Goal: Task Accomplishment & Management: Manage account settings

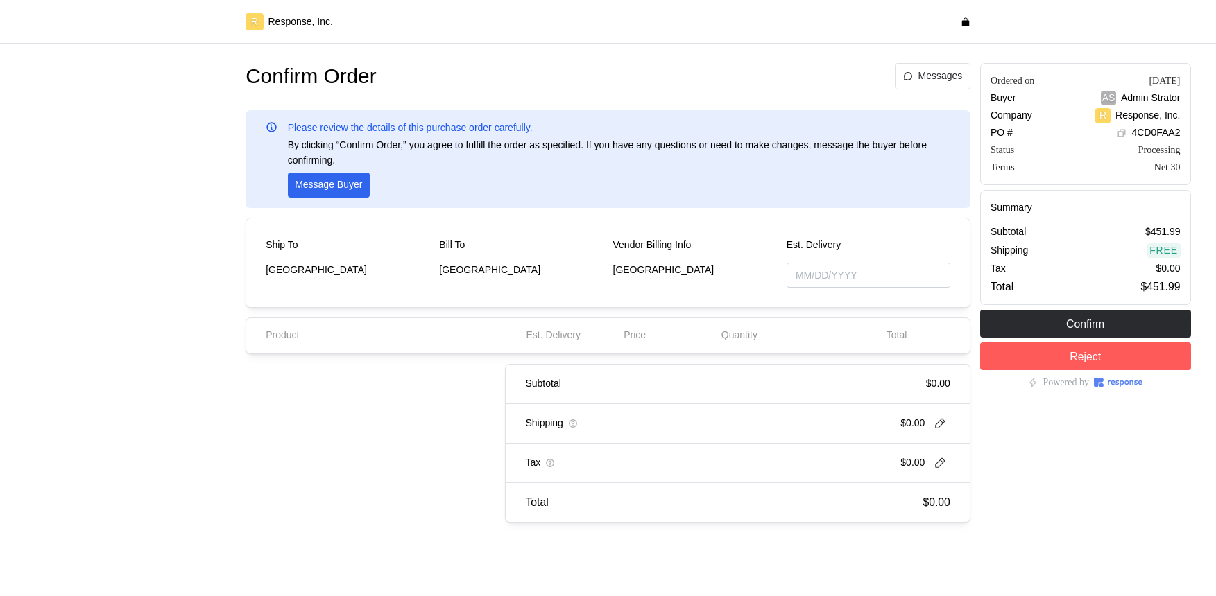
type input "[DATE]"
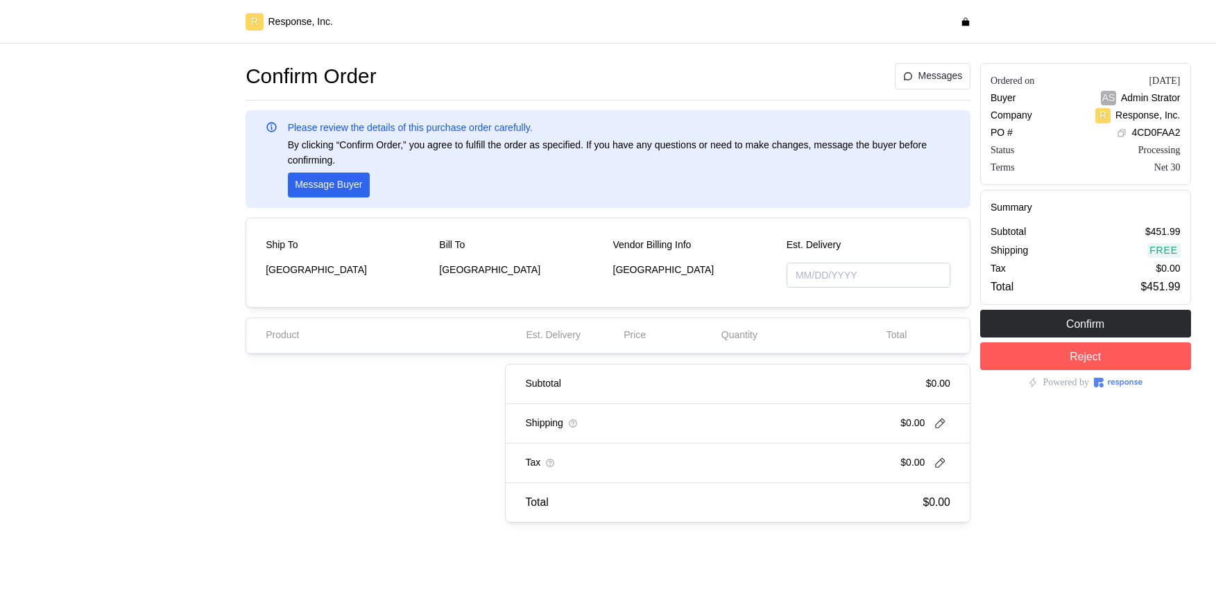
type input "[DATE]"
type input "10/17/2025"
type input "[DATE]"
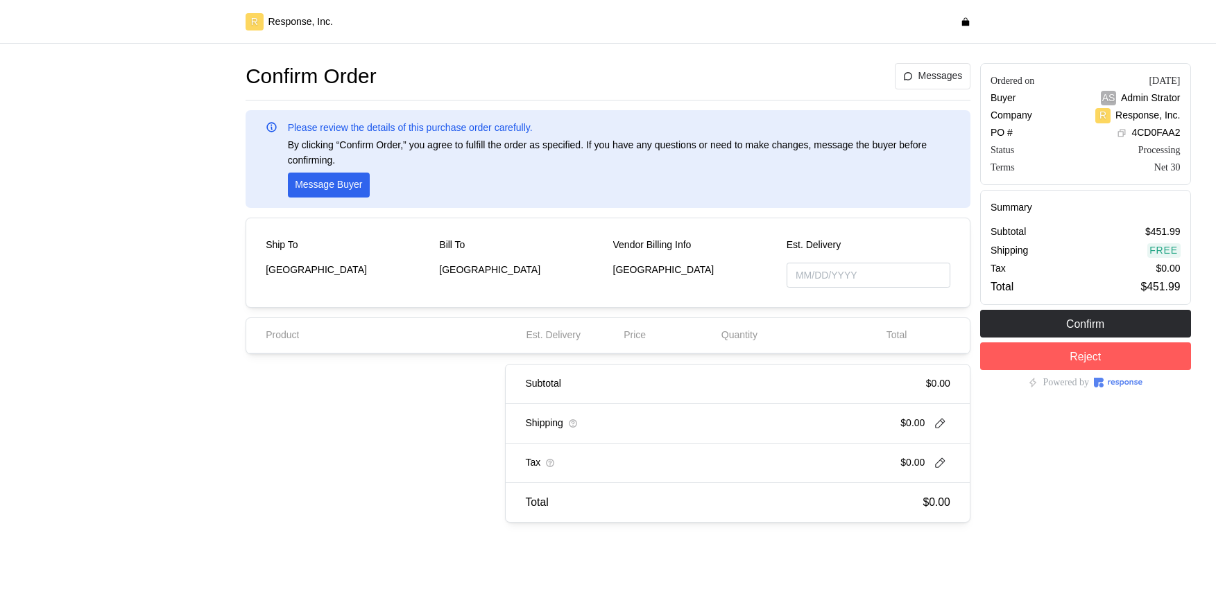
type input "[DATE]"
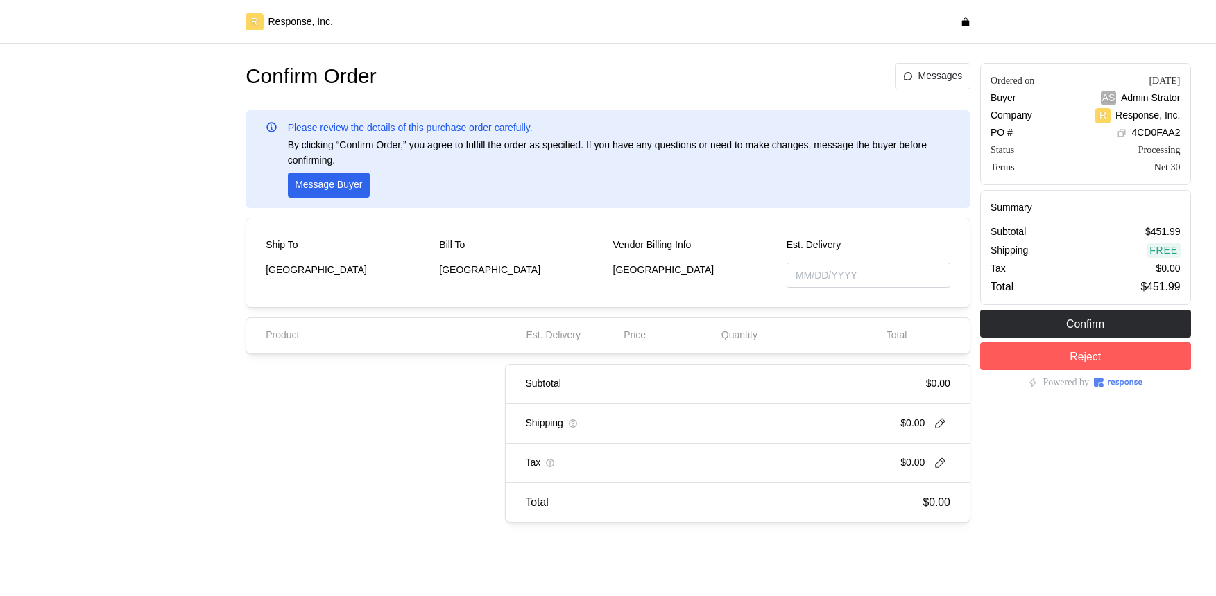
type input "[DATE]"
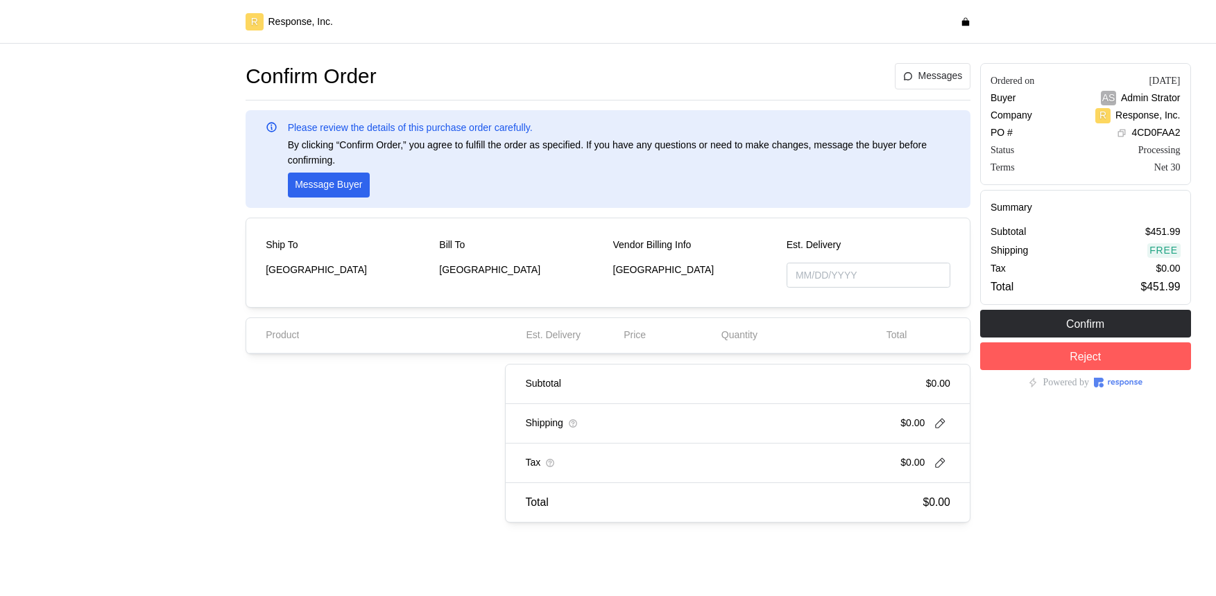
type input "10/17/2025"
type input "[DATE]"
type input "10/17/2025"
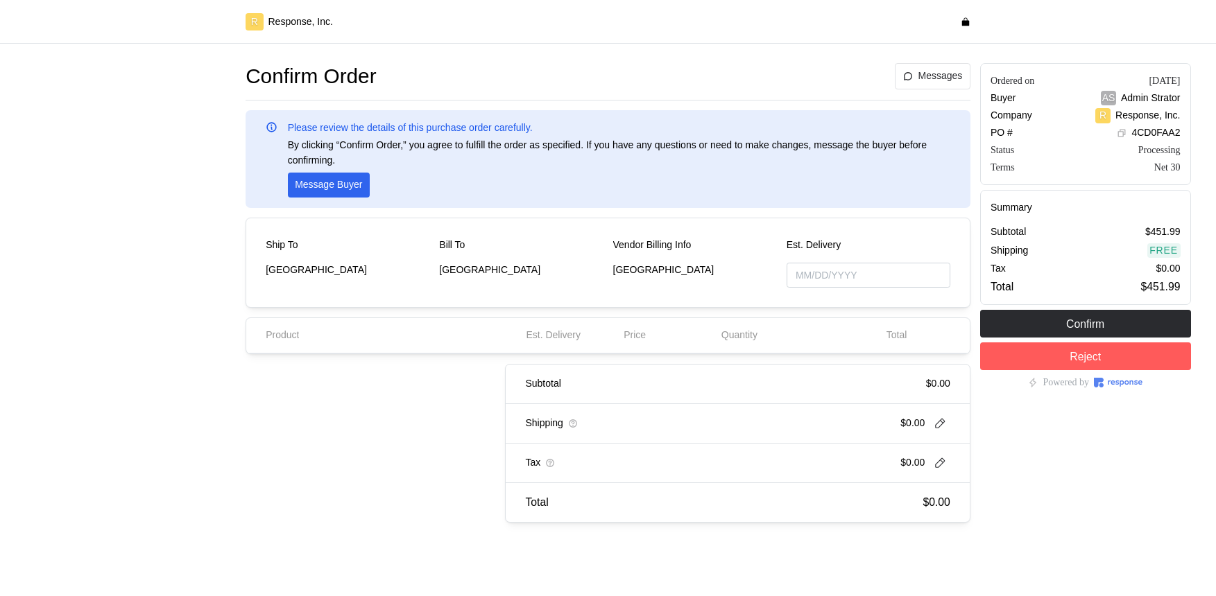
type input "[DATE]"
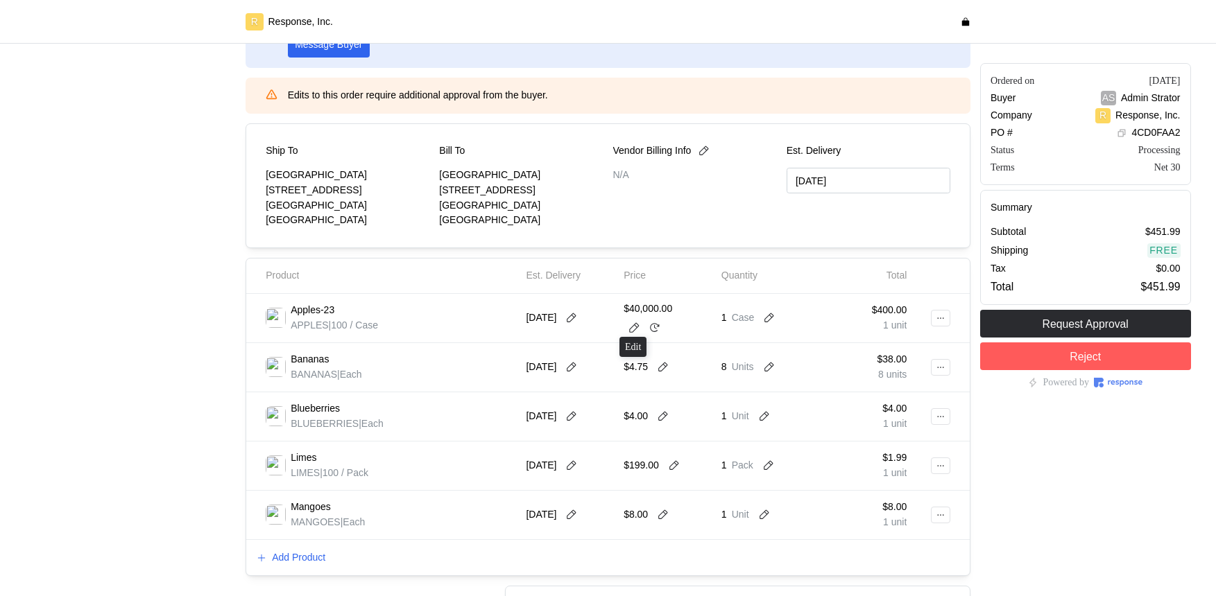
scroll to position [148, 0]
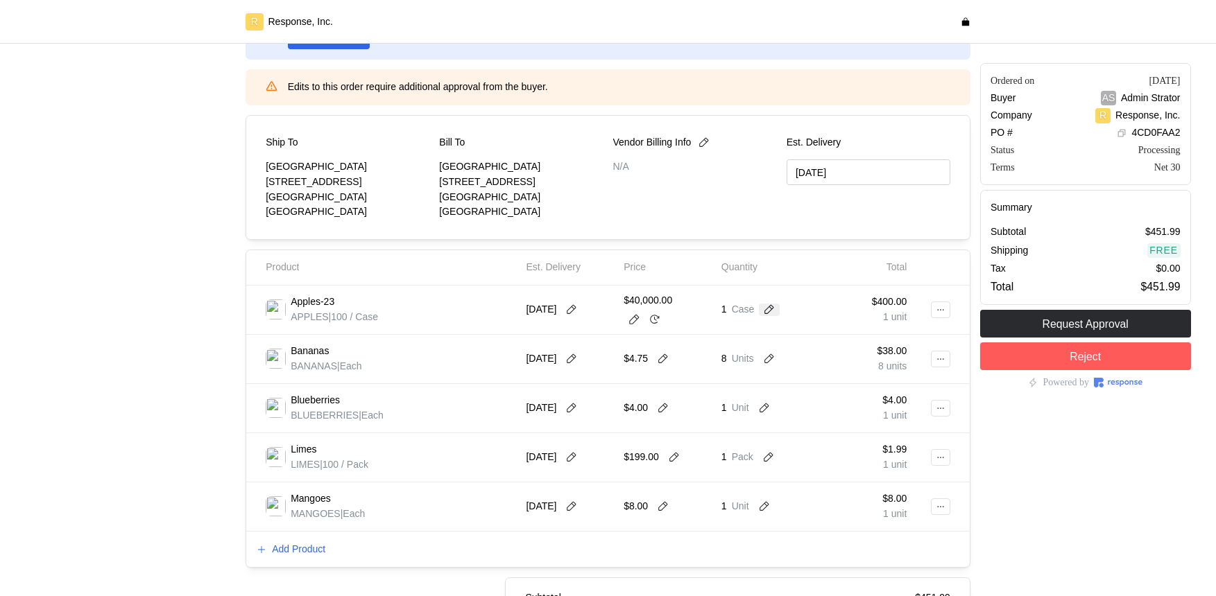
click at [766, 306] on icon at bounding box center [769, 310] width 12 height 12
click at [209, 140] on div at bounding box center [131, 325] width 221 height 831
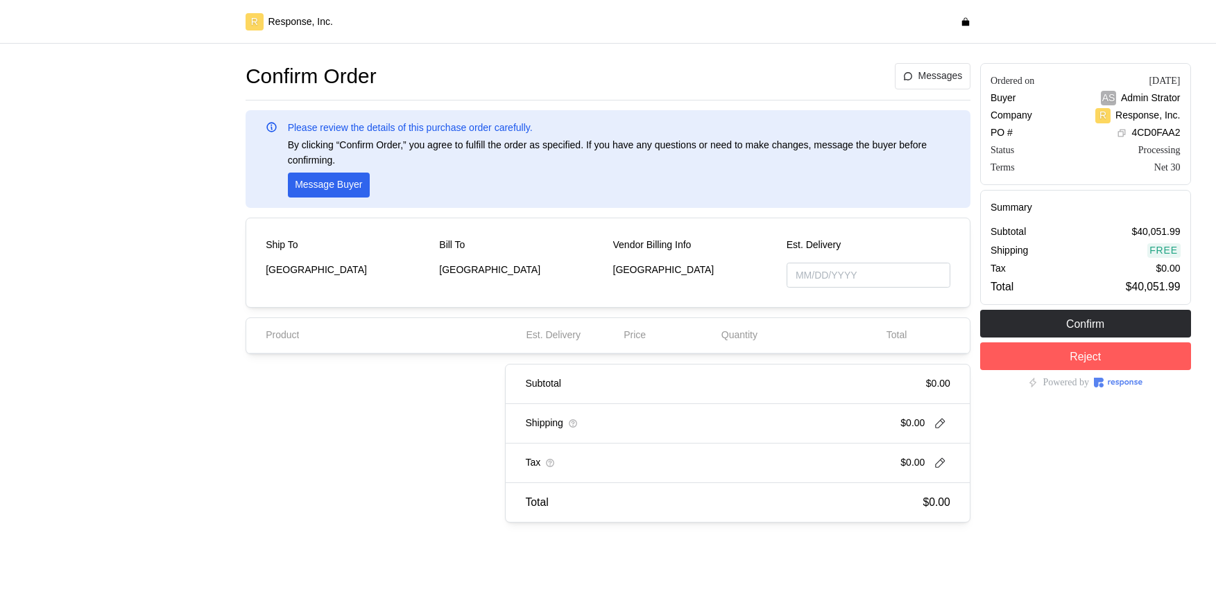
type input "10/17/2025"
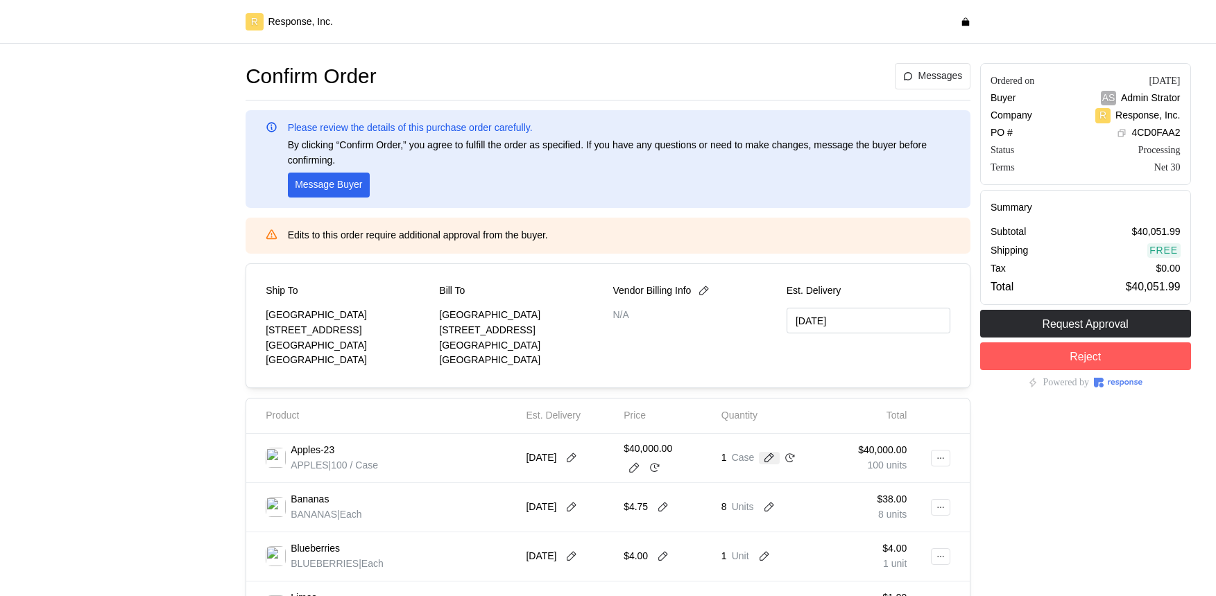
click at [769, 456] on icon at bounding box center [770, 459] width 10 height 10
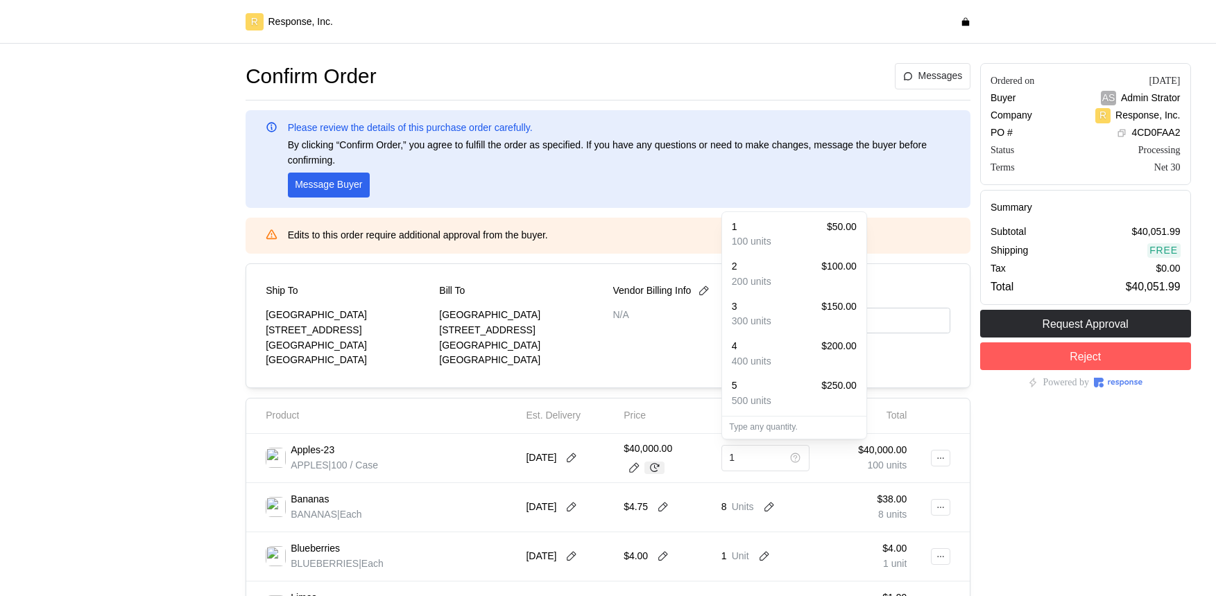
click at [656, 472] on icon at bounding box center [655, 468] width 10 height 9
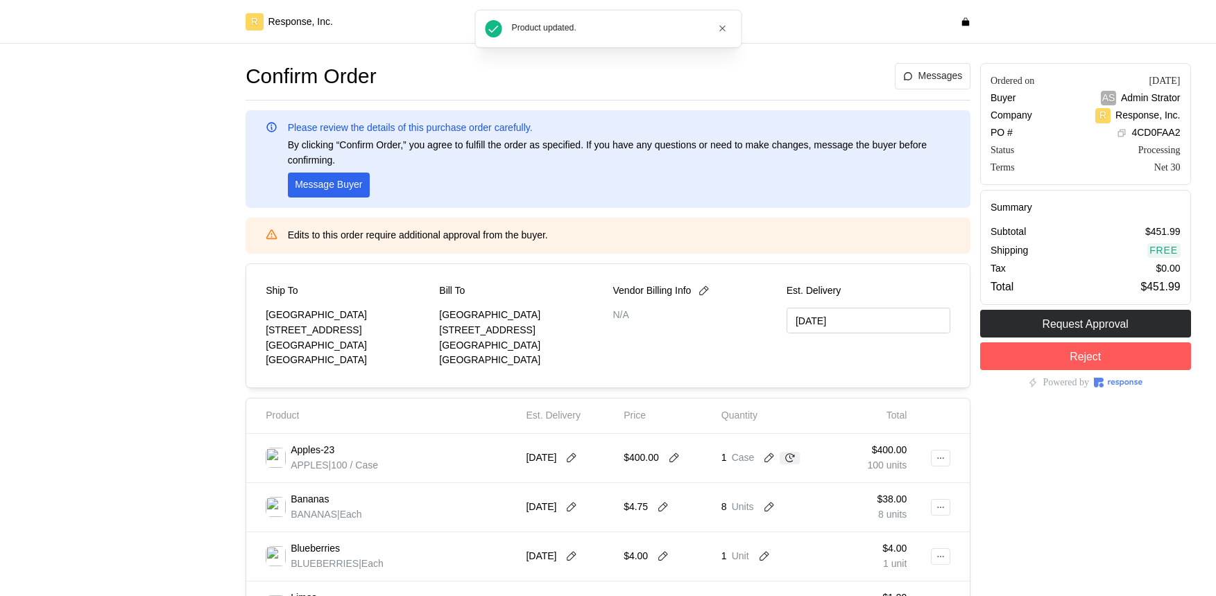
click at [786, 461] on icon at bounding box center [790, 458] width 10 height 9
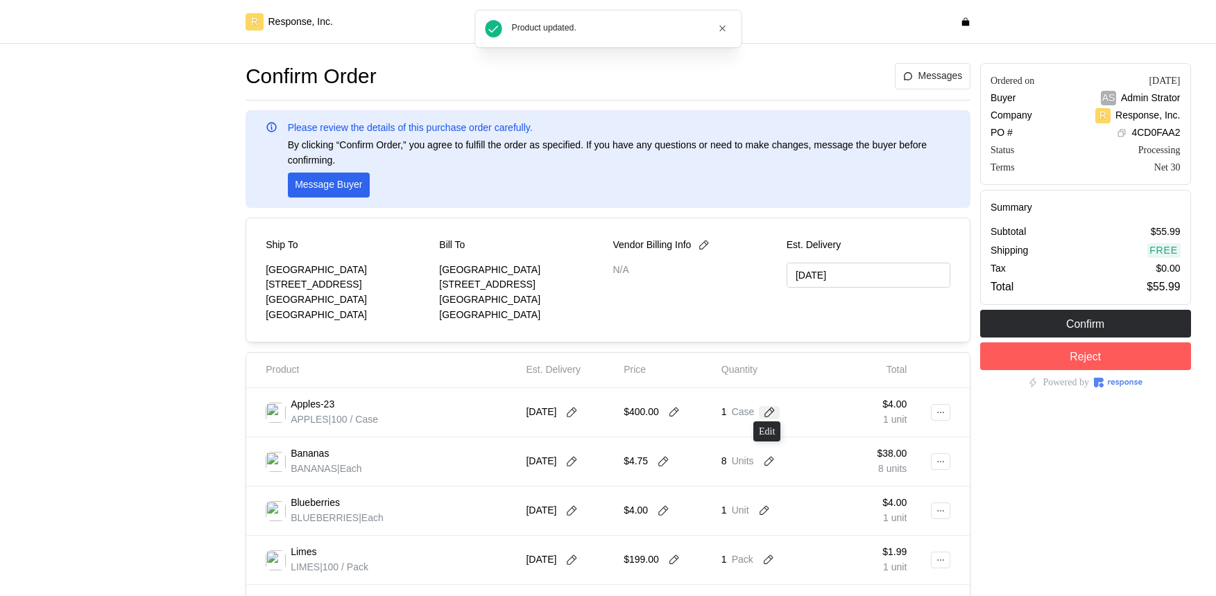
click at [765, 415] on icon at bounding box center [769, 412] width 12 height 12
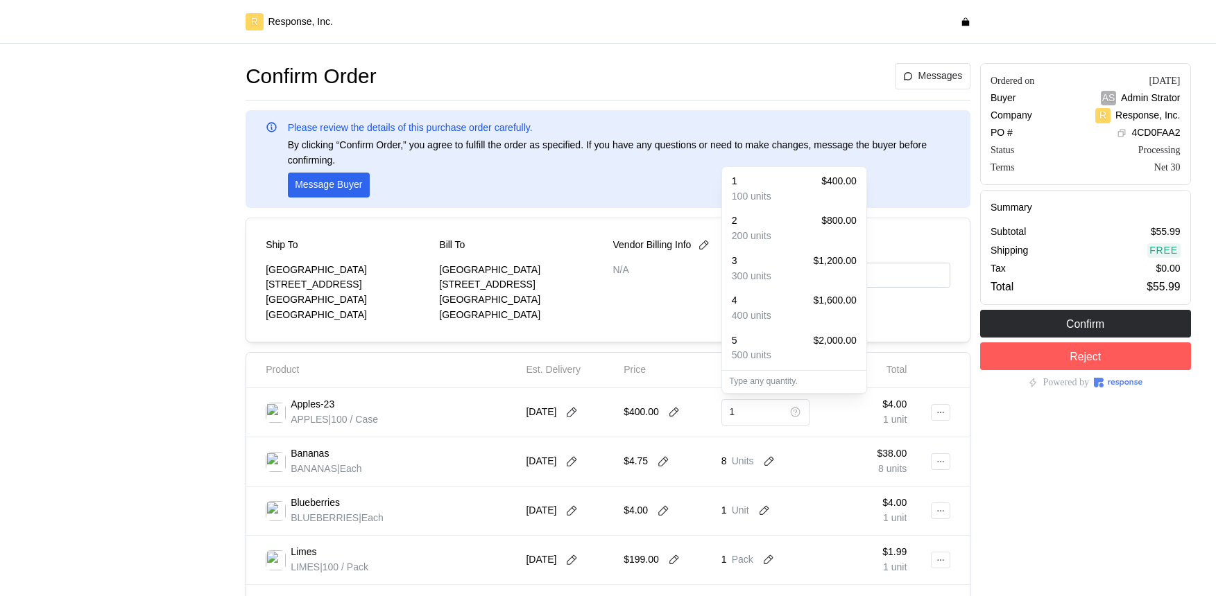
click at [857, 408] on div "$4.00 1 unit" at bounding box center [863, 412] width 88 height 29
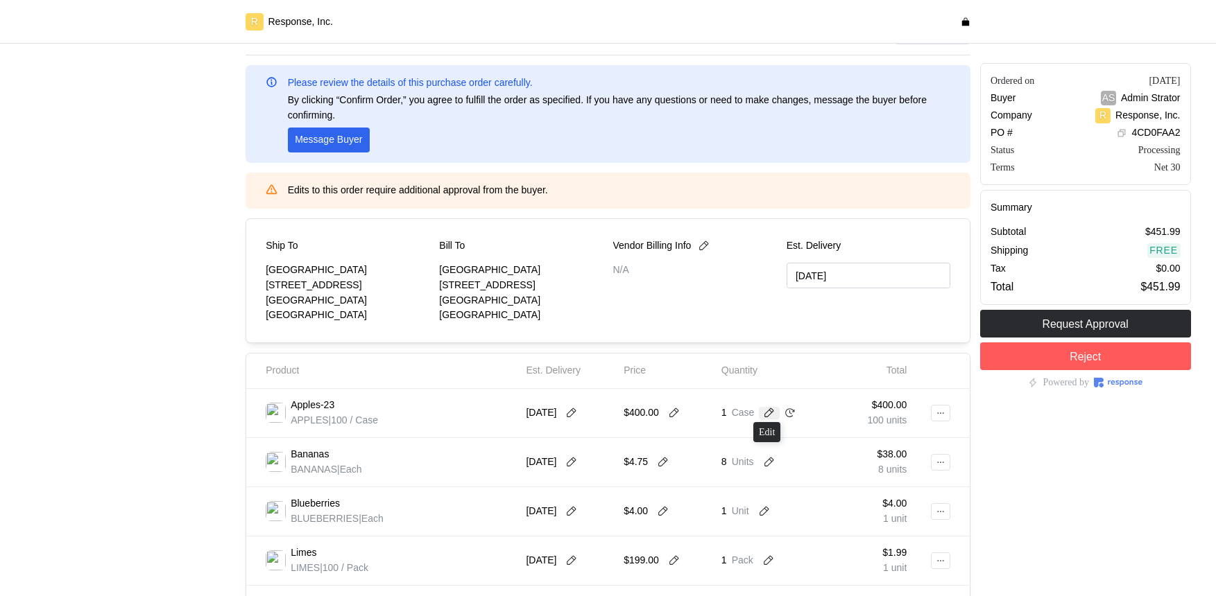
scroll to position [49, 0]
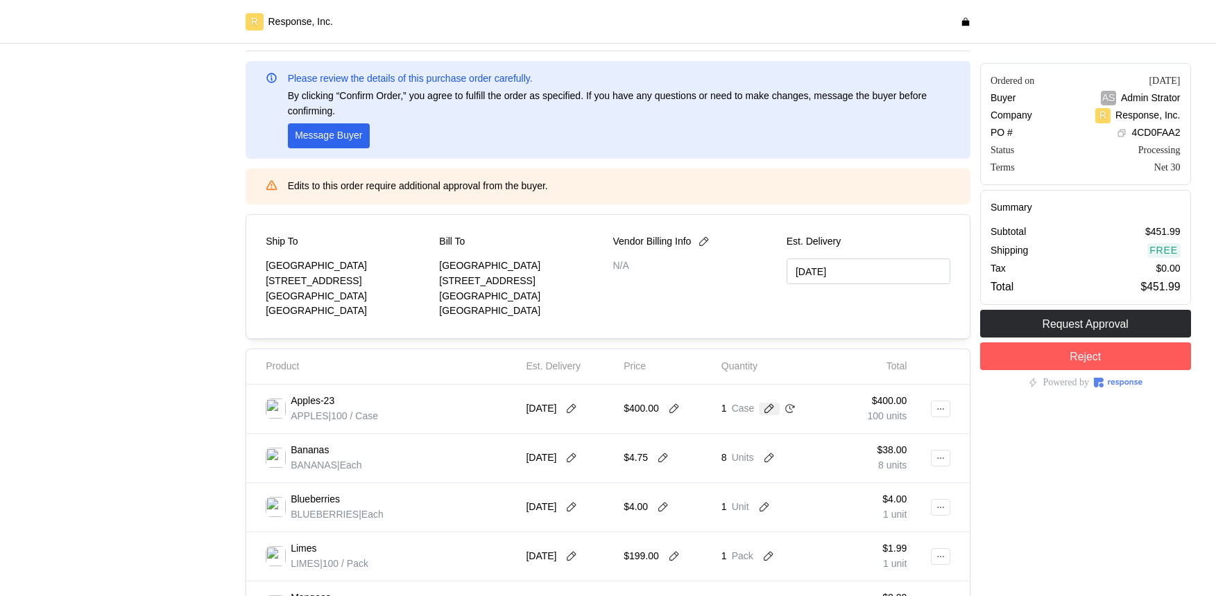
click at [770, 411] on icon at bounding box center [769, 409] width 12 height 12
click at [847, 412] on div "$400.00 100 units" at bounding box center [863, 409] width 88 height 29
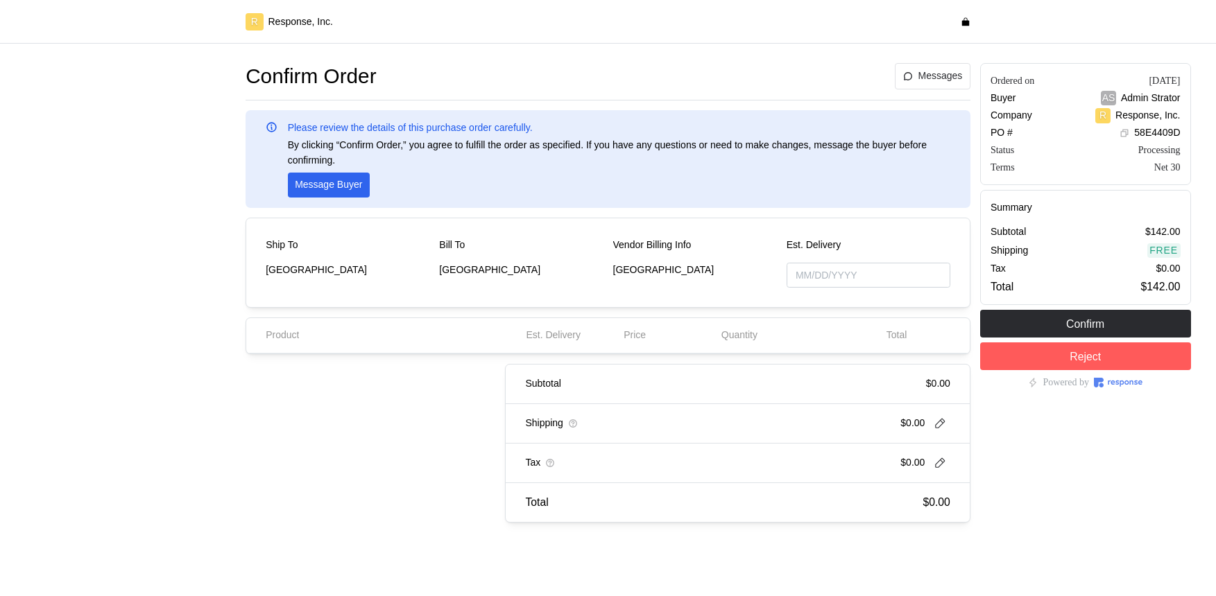
type input "[DATE]"
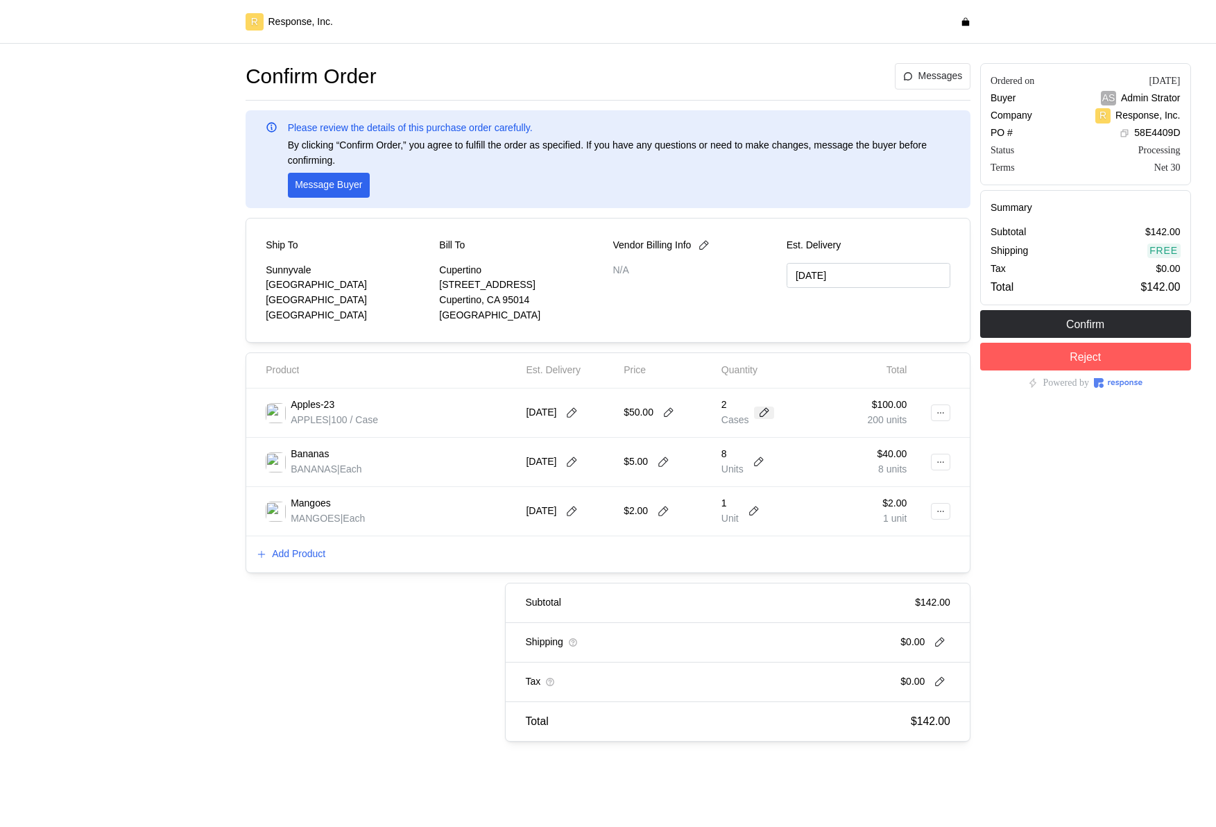
click at [765, 411] on icon at bounding box center [764, 413] width 10 height 10
click at [822, 407] on div "$100.00 200 units" at bounding box center [863, 412] width 88 height 29
click at [962, 553] on div "Add Product" at bounding box center [607, 554] width 723 height 36
click at [743, 403] on icon at bounding box center [739, 405] width 12 height 12
click at [837, 401] on div "$100.00 200 units" at bounding box center [863, 412] width 88 height 29
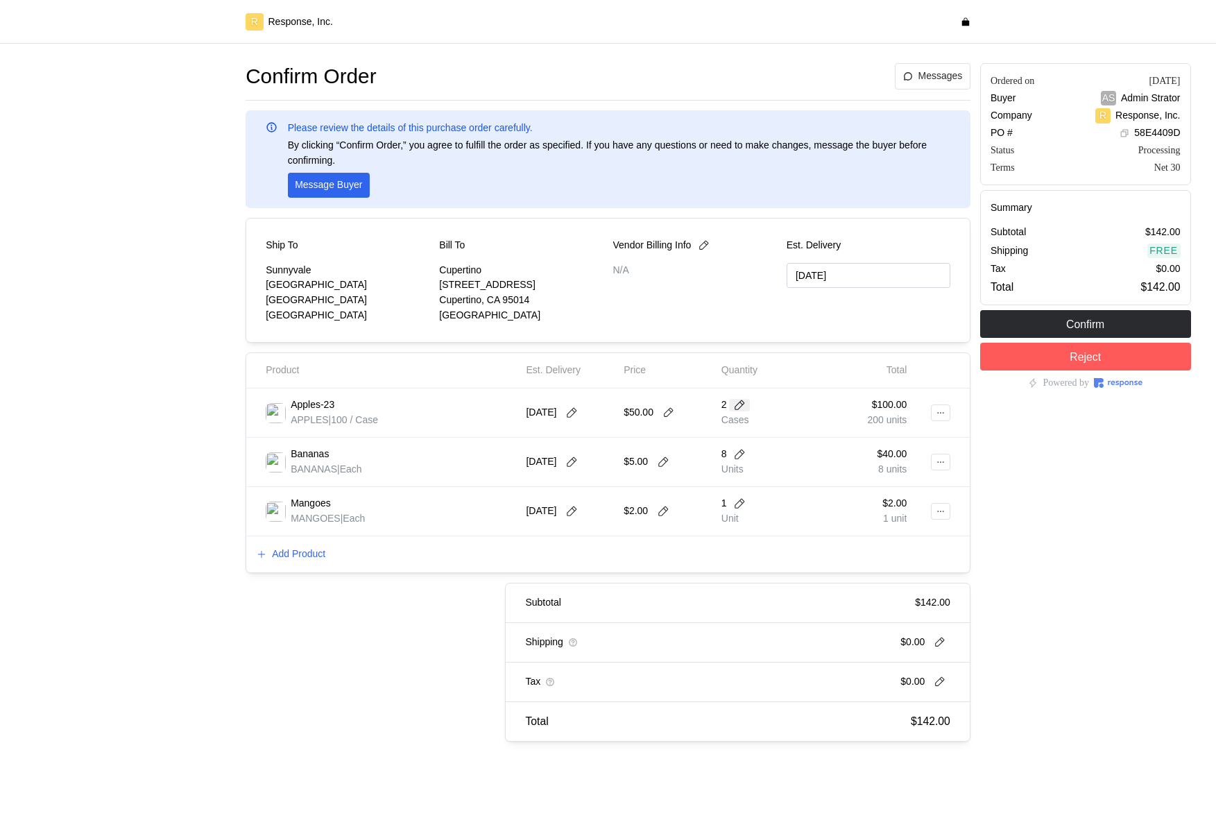
click at [740, 406] on icon at bounding box center [739, 405] width 12 height 12
click at [777, 490] on div "3 $1,200.00" at bounding box center [794, 486] width 125 height 15
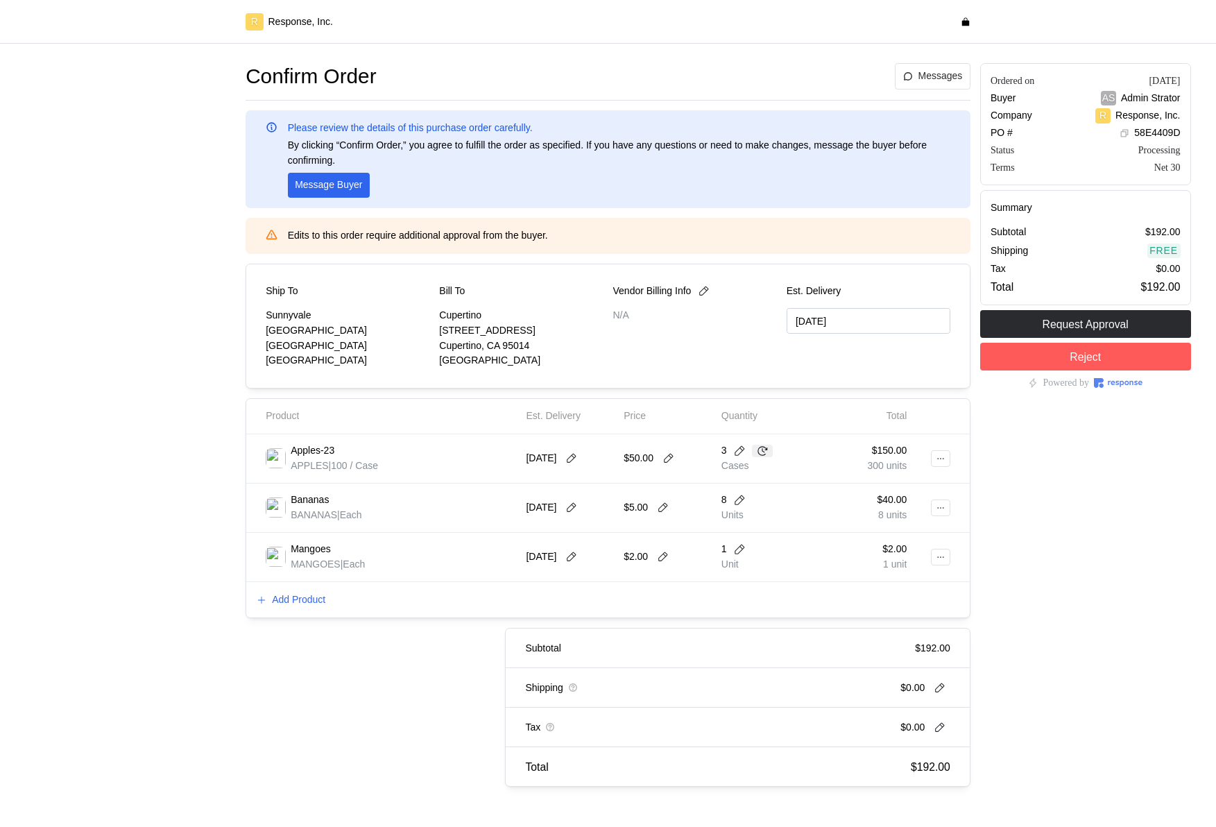
click at [755, 452] on button at bounding box center [762, 450] width 21 height 12
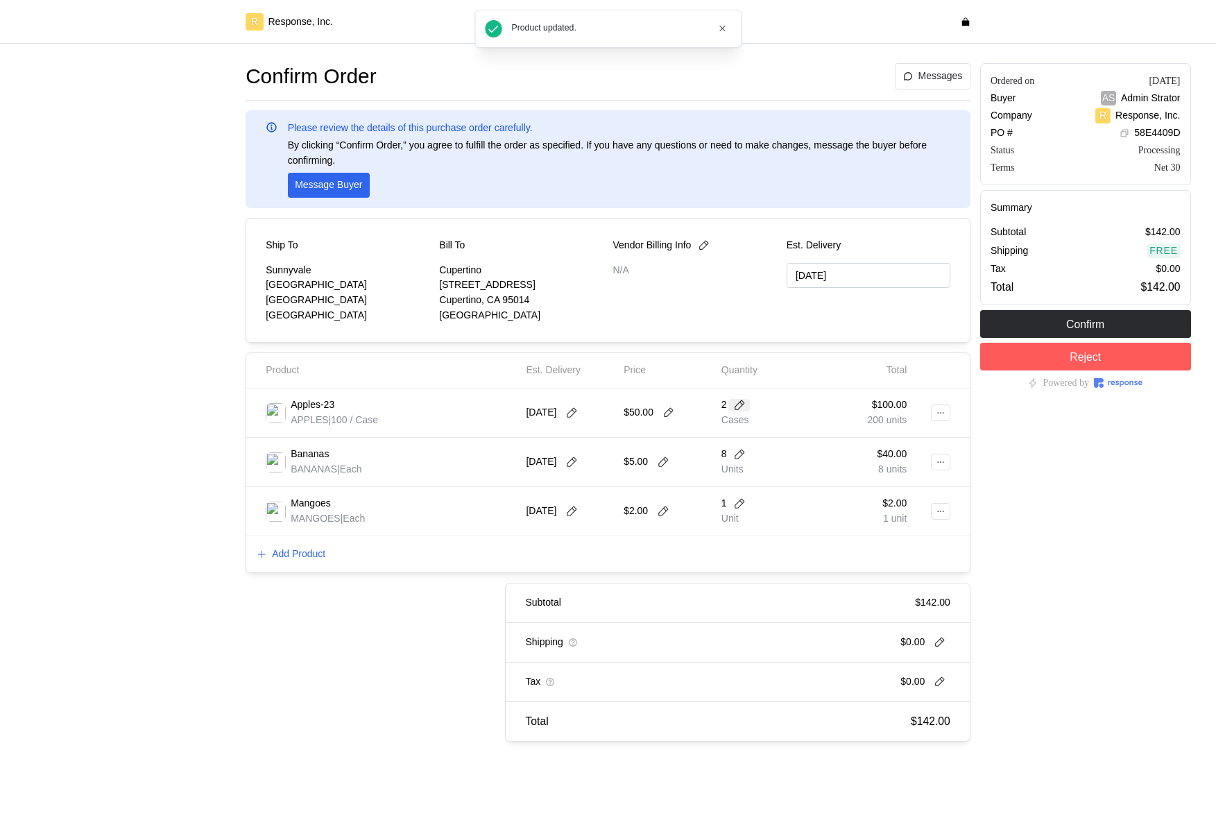
click at [737, 403] on icon at bounding box center [739, 405] width 12 height 12
click at [783, 491] on div "3 $1,200.00" at bounding box center [794, 486] width 125 height 15
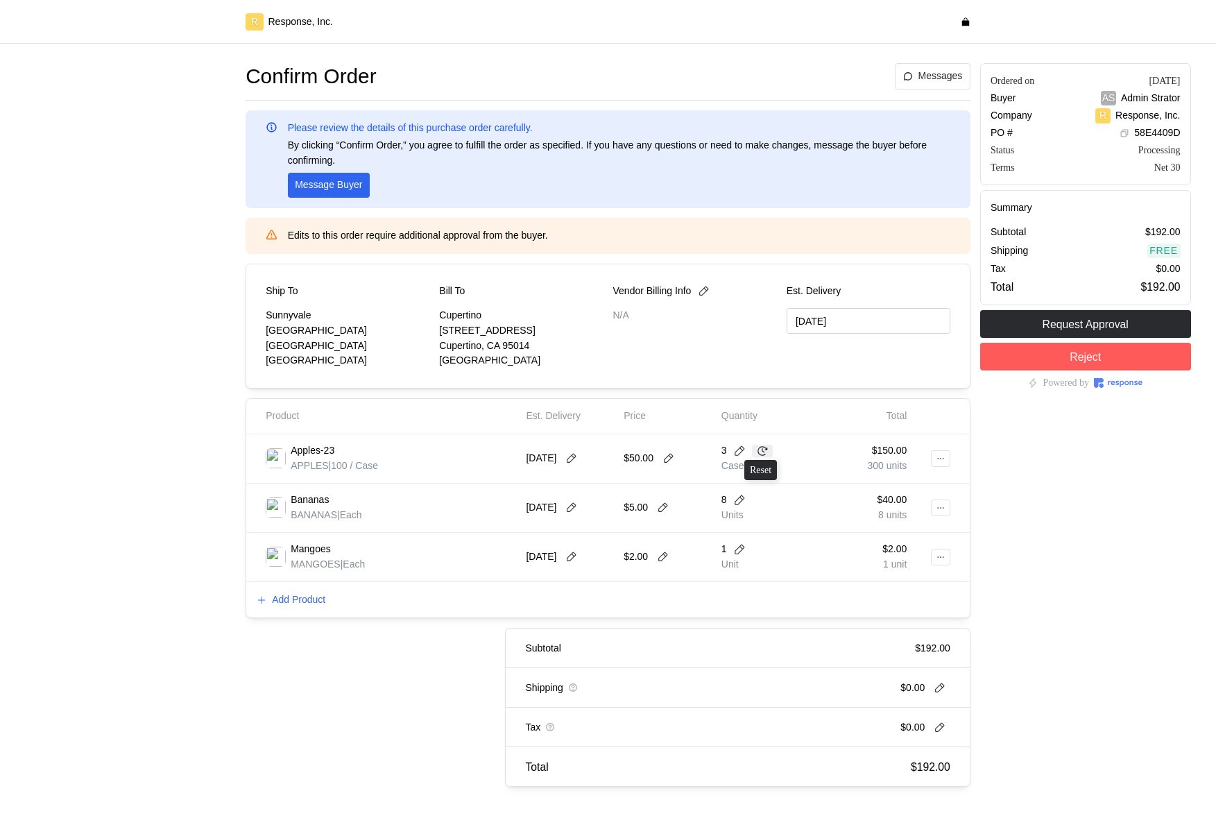
click at [759, 450] on icon at bounding box center [762, 450] width 12 height 12
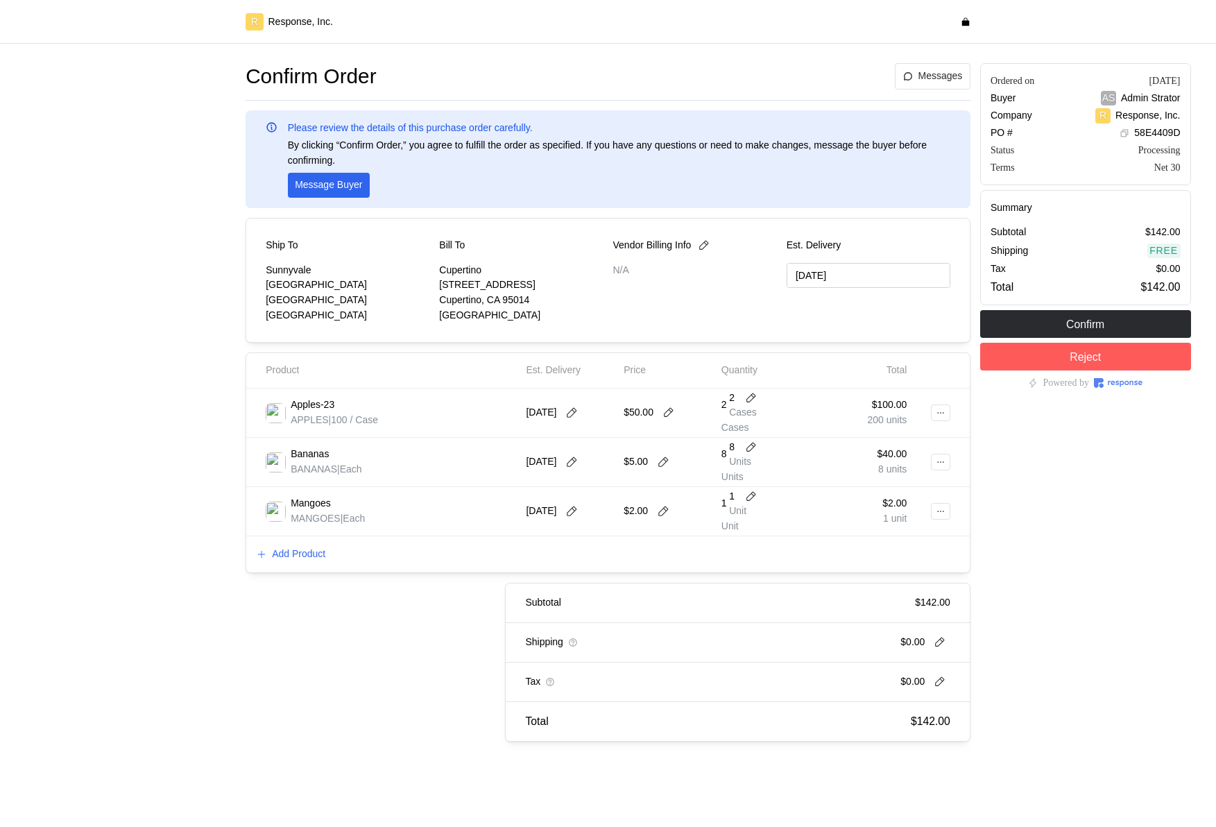
click at [1066, 492] on div "Ordered on Oct 14, 2025 Buyer AS Admin Strator Company R Response, Inc. PO # 58…" at bounding box center [1085, 402] width 221 height 688
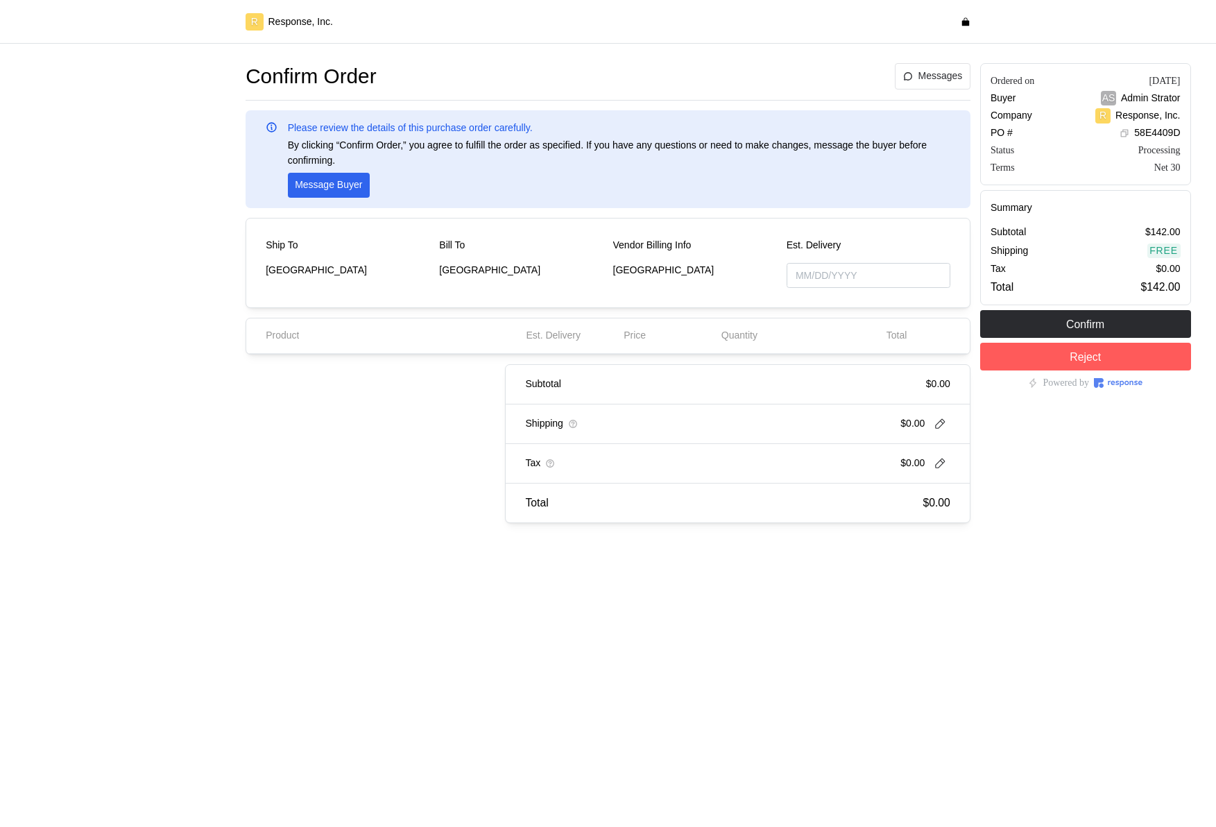
type input "[DATE]"
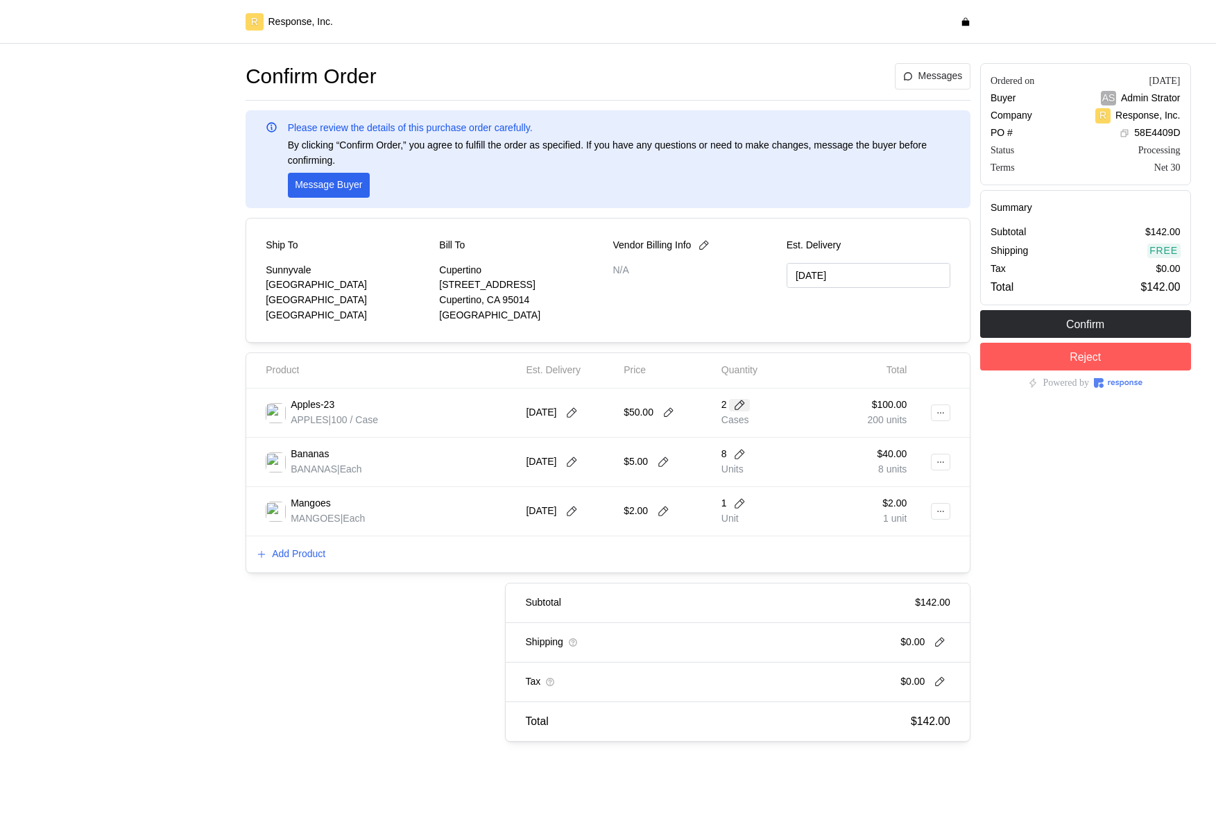
click at [741, 404] on icon at bounding box center [739, 405] width 12 height 12
click at [748, 487] on div "3 $1,200.00" at bounding box center [794, 486] width 125 height 15
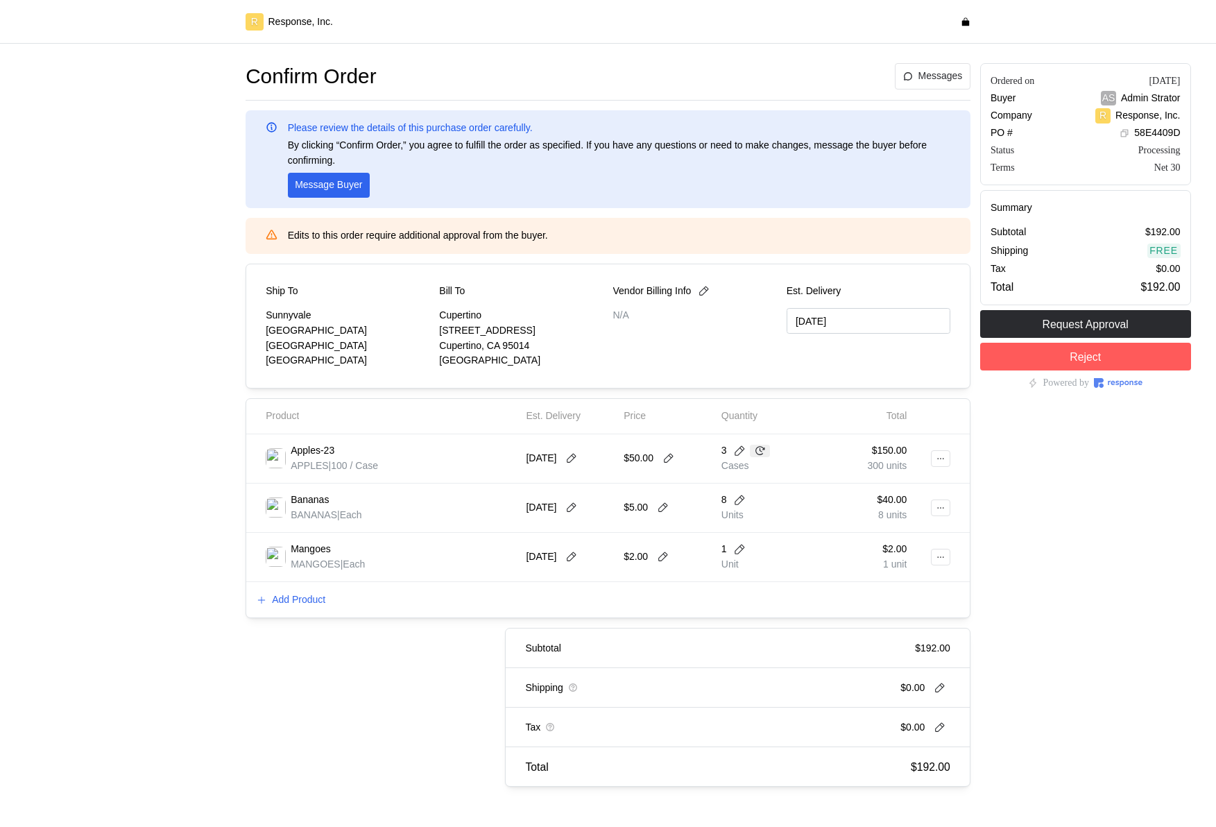
click at [763, 453] on icon at bounding box center [760, 450] width 12 height 12
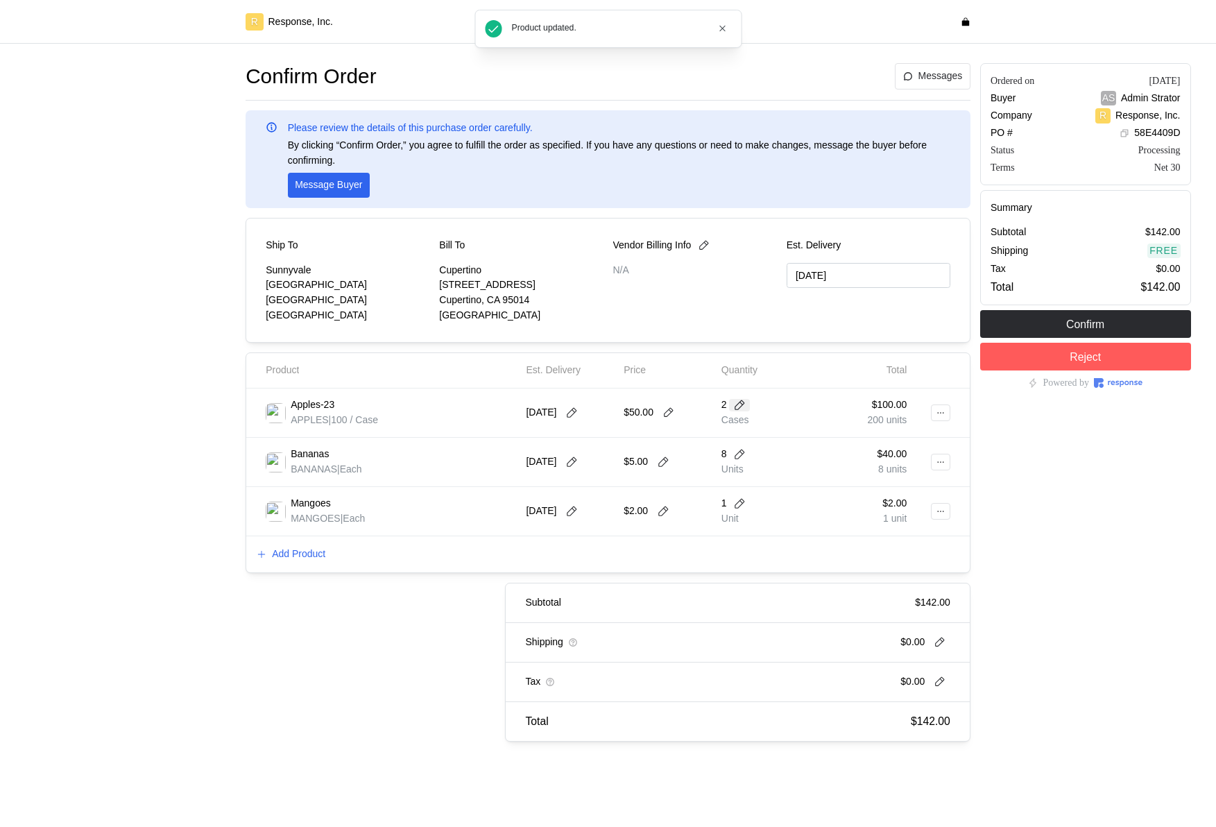
click at [736, 402] on icon at bounding box center [739, 405] width 12 height 12
click at [797, 492] on div "3 $1,200.00" at bounding box center [794, 486] width 125 height 15
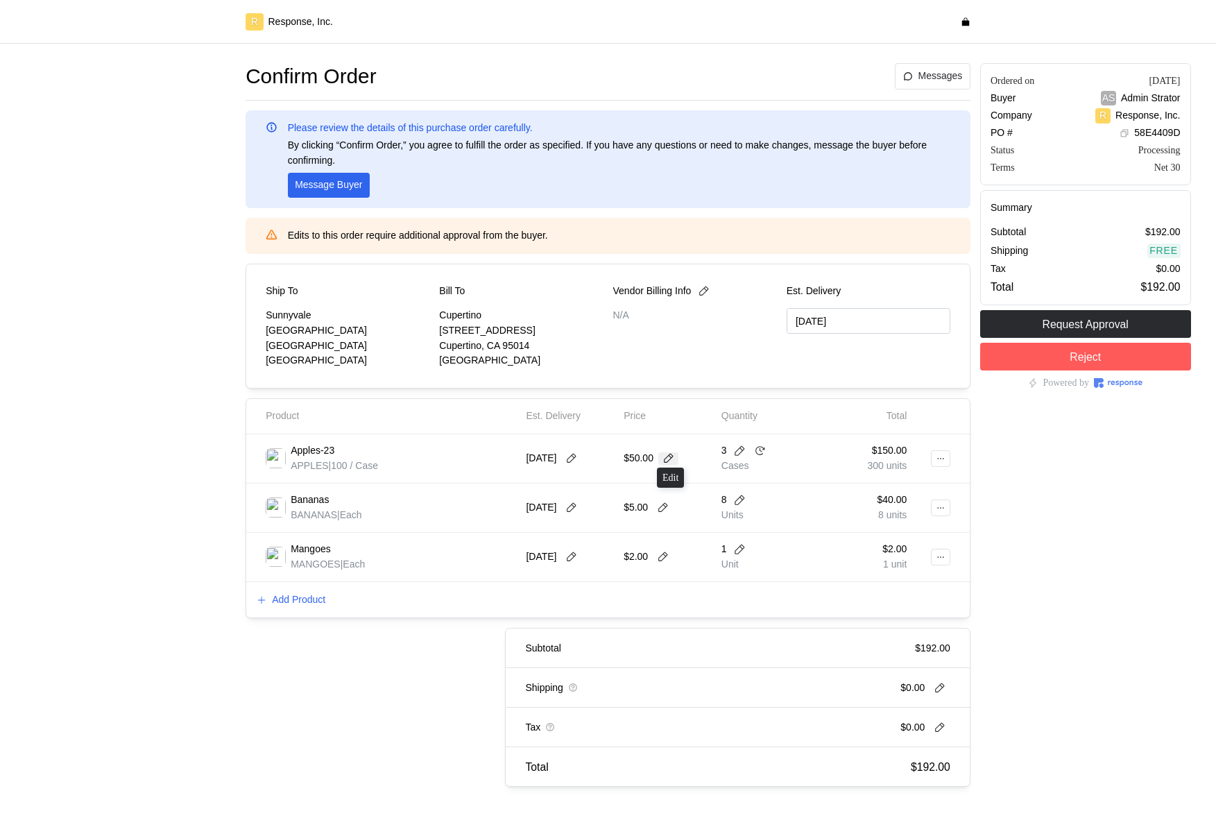
click at [673, 456] on icon at bounding box center [668, 458] width 12 height 12
click at [690, 427] on div "Price" at bounding box center [668, 416] width 98 height 25
click at [839, 508] on div "$40.00 8 units" at bounding box center [863, 507] width 88 height 29
click at [406, 649] on div "Subtotal $192.00 Shipping $0.00 Tax $0.00 Total $192.00" at bounding box center [598, 707] width 744 height 159
click at [670, 449] on icon at bounding box center [663, 450] width 12 height 12
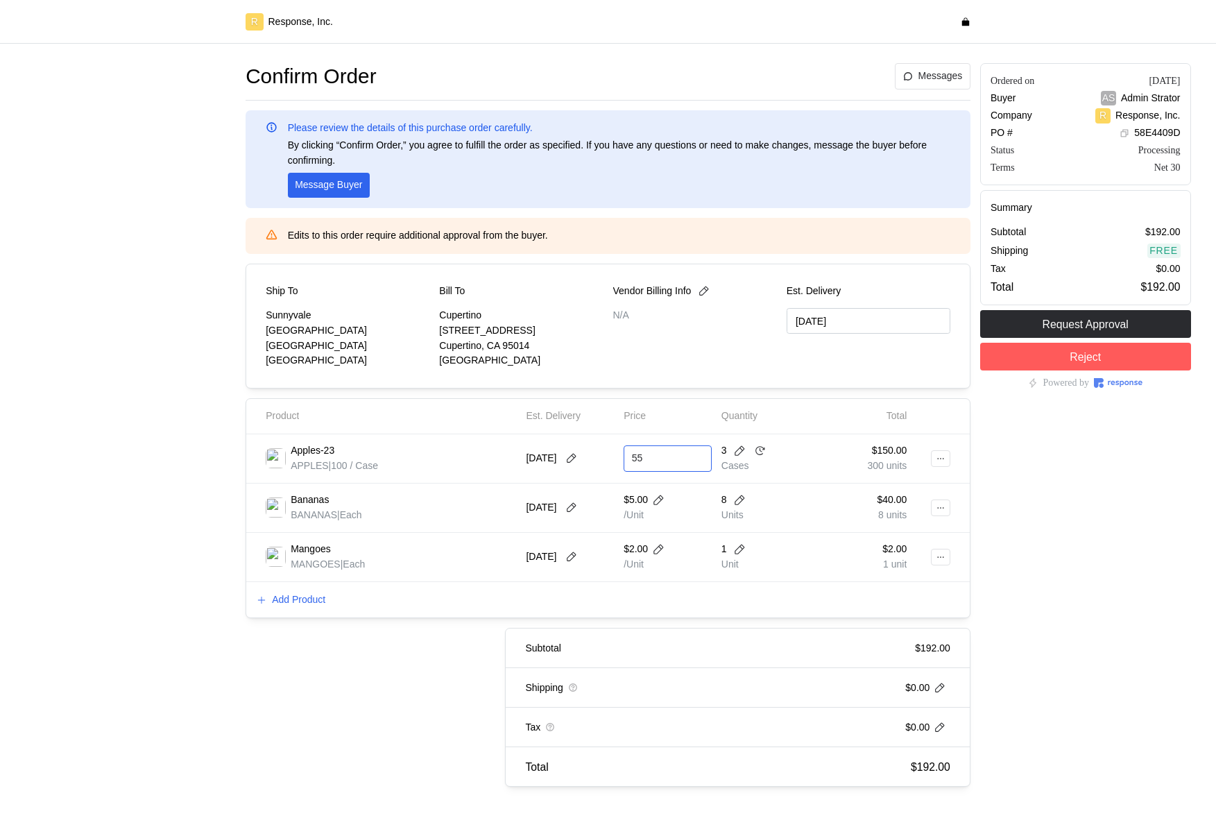
type input "55"
click at [680, 449] on button at bounding box center [683, 450] width 21 height 12
click at [763, 450] on icon at bounding box center [757, 450] width 12 height 12
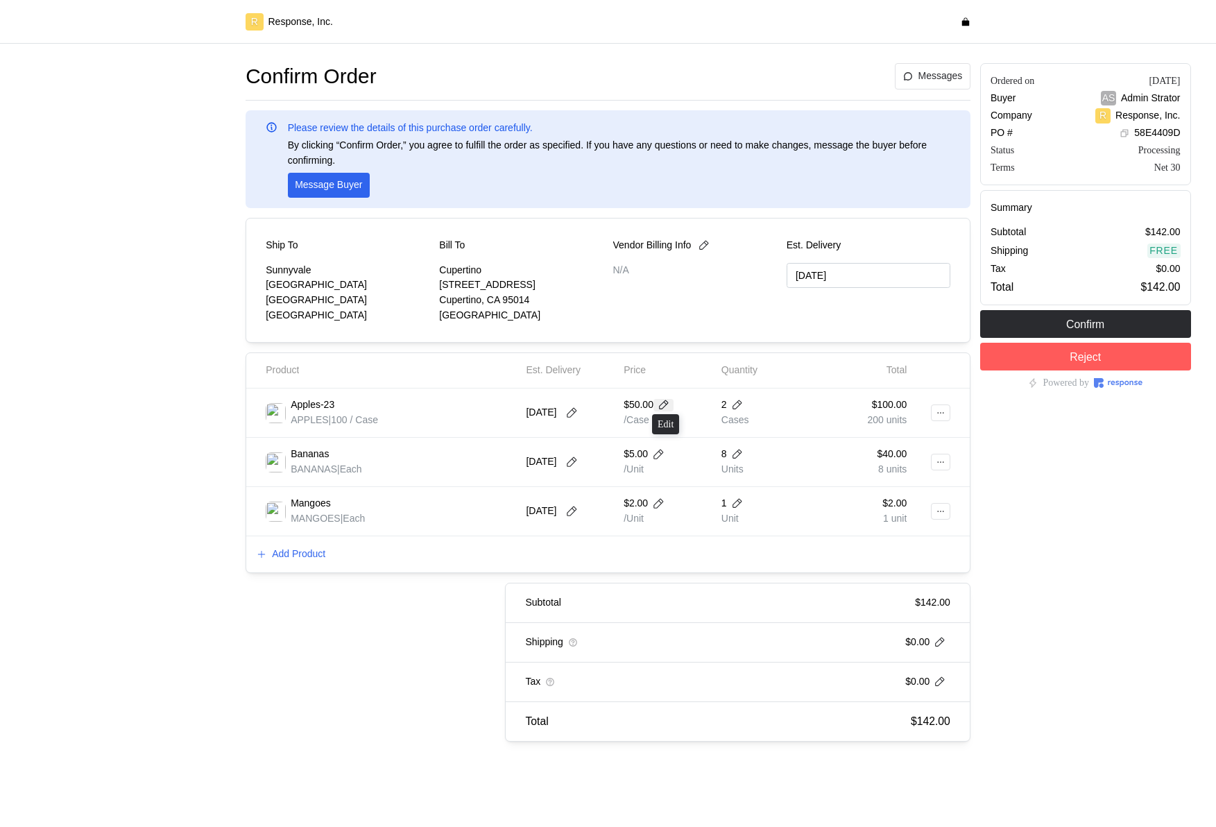
click at [662, 404] on icon at bounding box center [663, 405] width 12 height 12
type input "55"
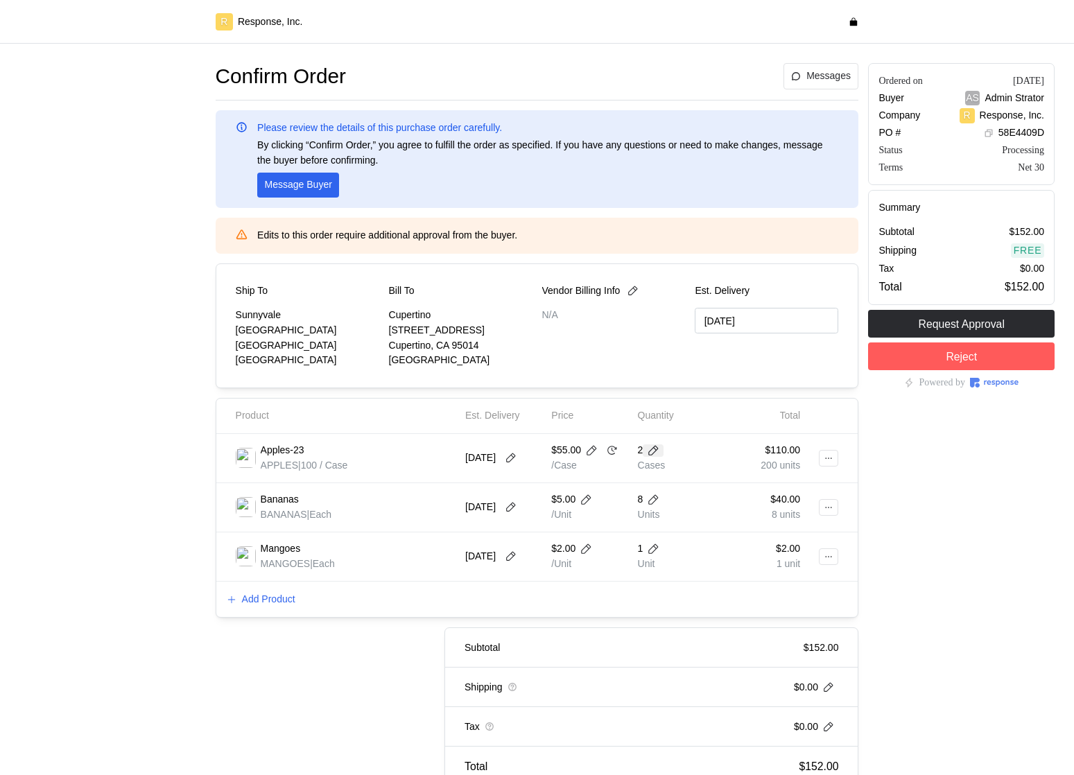
click at [656, 449] on icon at bounding box center [654, 451] width 10 height 10
click at [678, 544] on p "300 units" at bounding box center [668, 546] width 40 height 15
click at [509, 515] on div "[DATE]" at bounding box center [503, 507] width 76 height 29
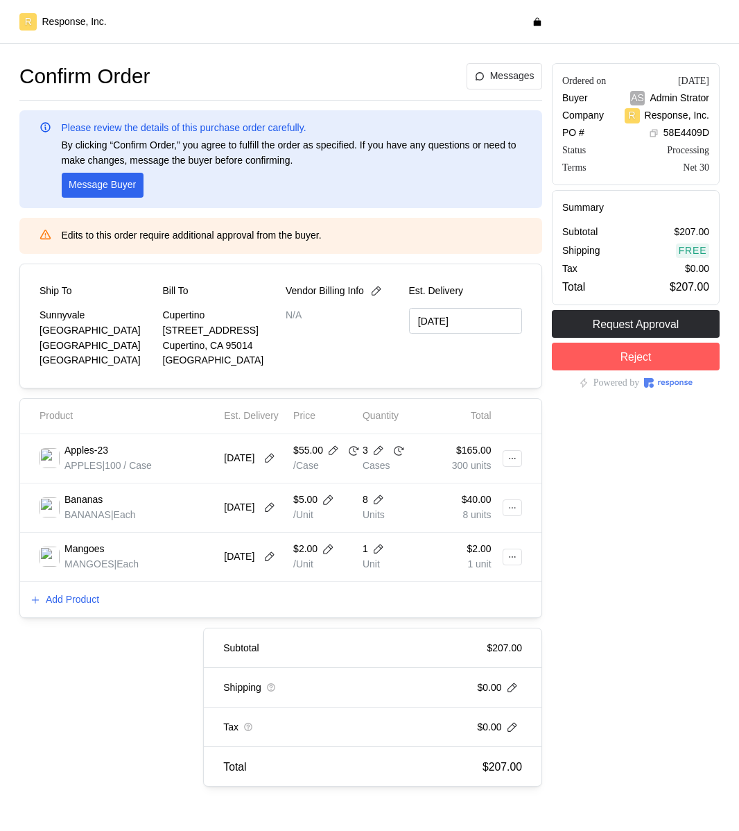
click at [701, 622] on div "Ordered on Oct 14, 2025 Buyer AS Admin Strator Company R Response, Inc. PO # 58…" at bounding box center [636, 424] width 178 height 733
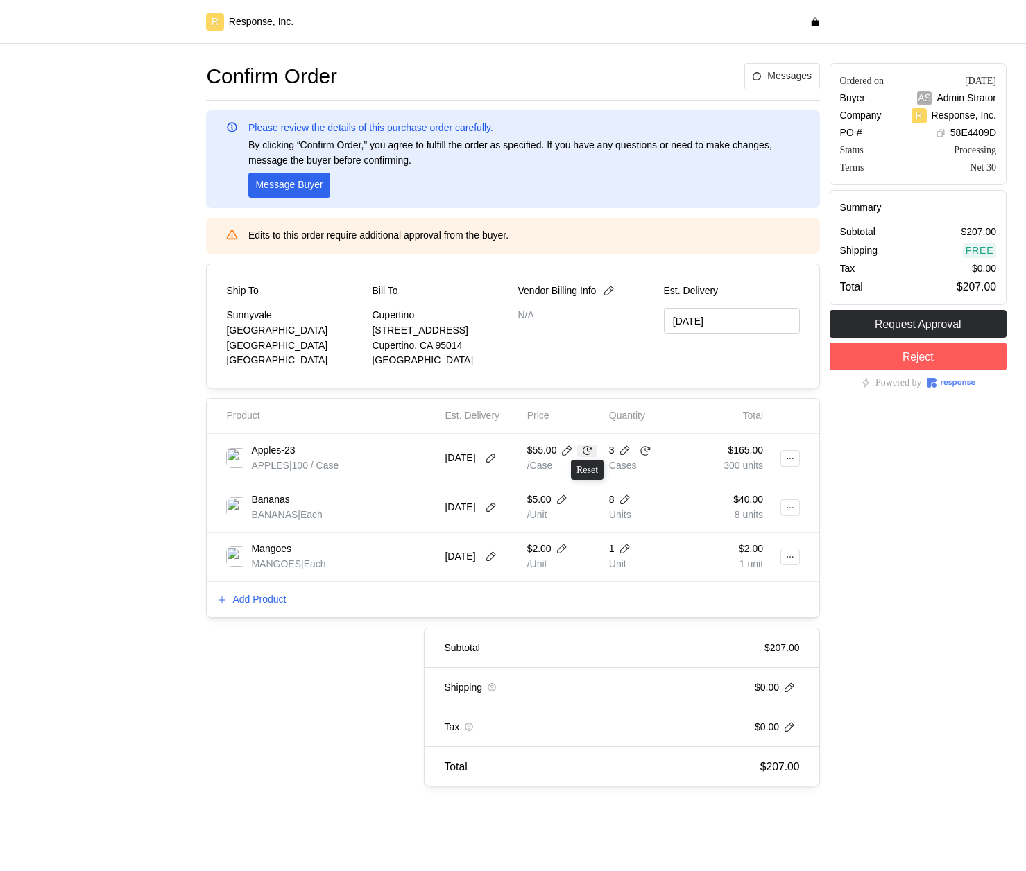
click at [591, 451] on icon at bounding box center [587, 450] width 12 height 12
click at [639, 451] on icon at bounding box center [645, 450] width 12 height 12
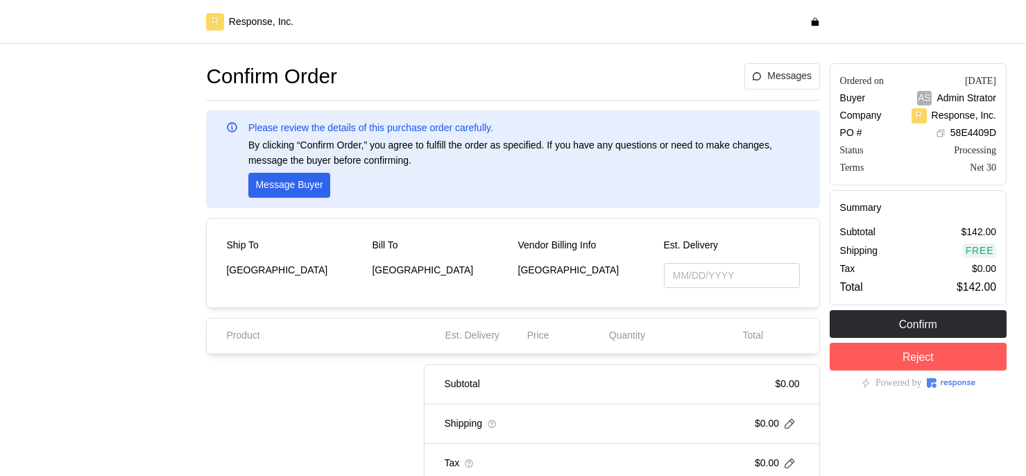
type input "[DATE]"
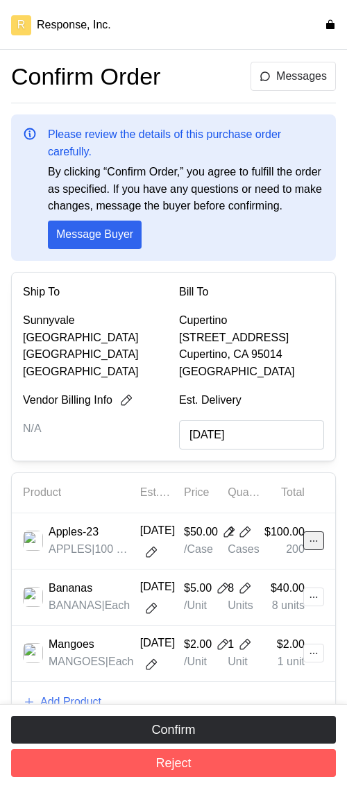
click at [313, 475] on icon at bounding box center [313, 540] width 11 height 11
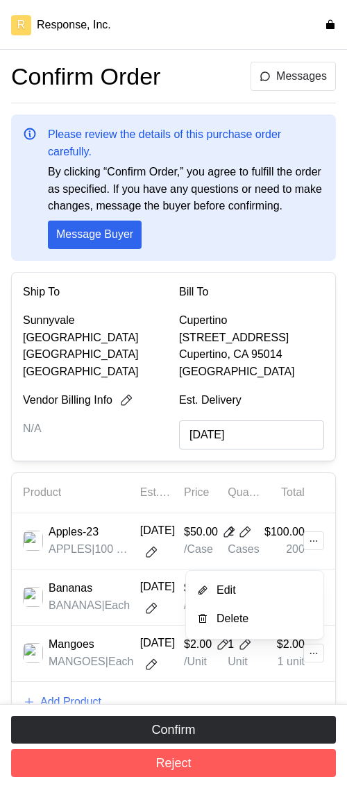
click at [284, 475] on p "Edit" at bounding box center [261, 590] width 101 height 17
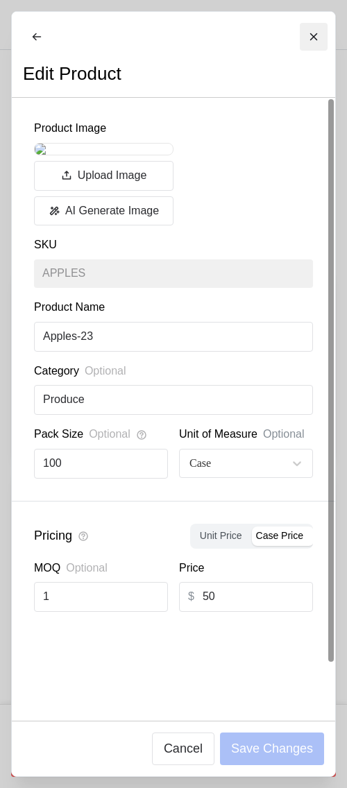
click at [318, 32] on icon at bounding box center [313, 36] width 11 height 11
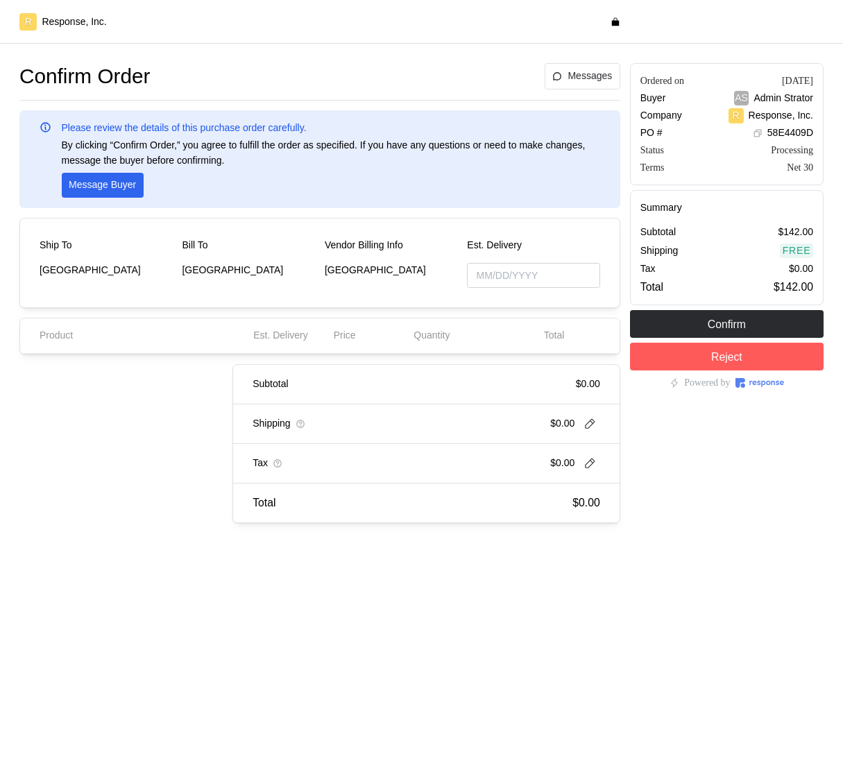
type input "[DATE]"
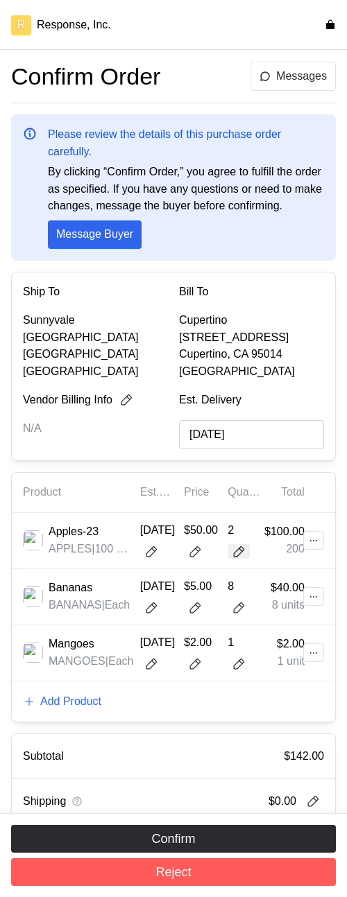
click at [242, 559] on icon at bounding box center [239, 552] width 14 height 14
click at [237, 540] on div "2" at bounding box center [243, 540] width 33 height 37
click at [238, 556] on div "2" at bounding box center [243, 540] width 33 height 37
click at [238, 559] on icon at bounding box center [239, 552] width 14 height 14
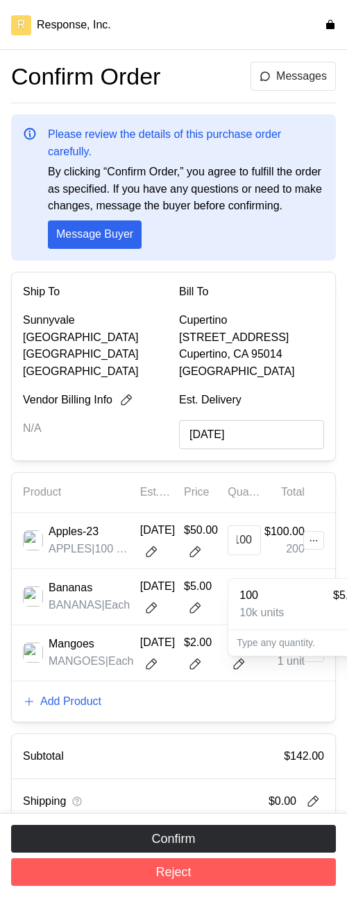
type input "1,000"
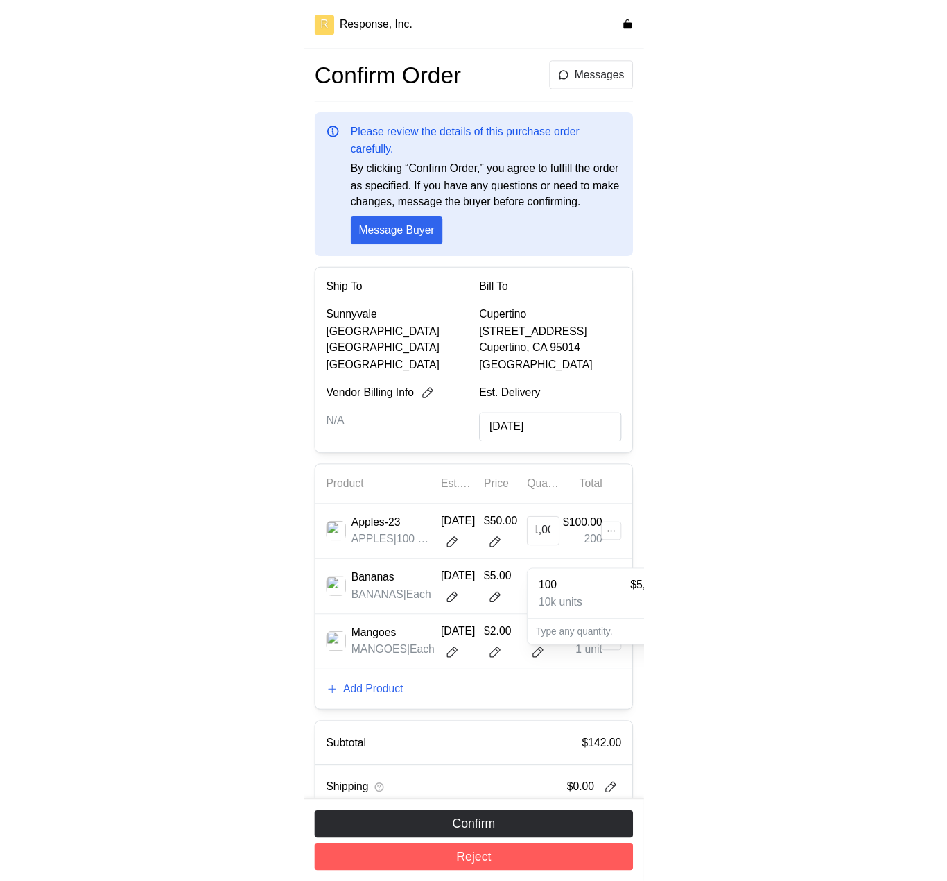
scroll to position [0, 13]
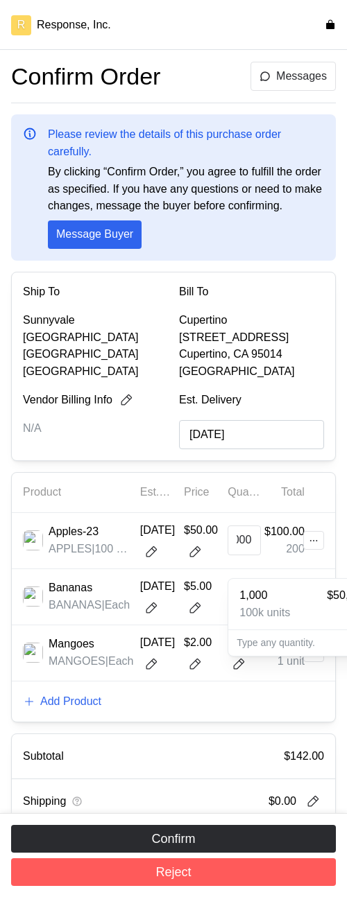
click at [275, 595] on div "1,000 $50,000.00" at bounding box center [310, 595] width 143 height 17
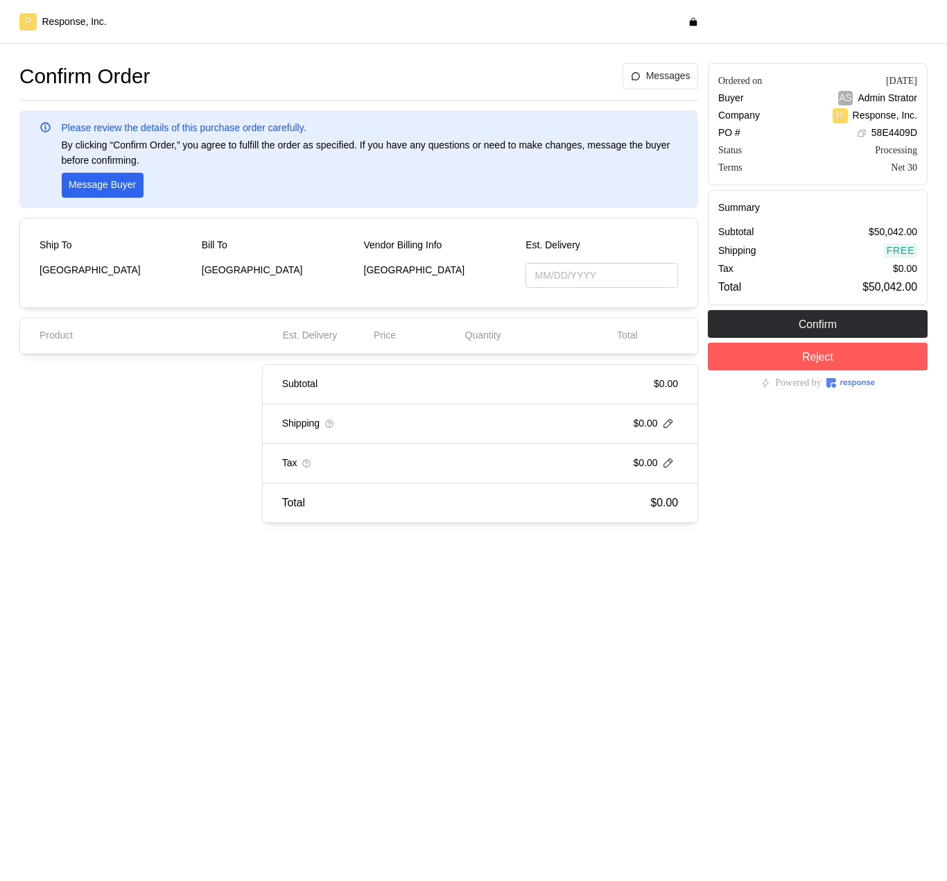
type input "[DATE]"
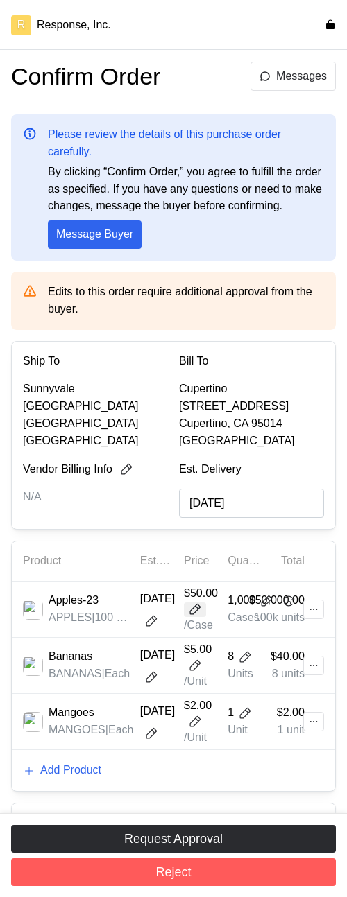
click at [192, 616] on icon at bounding box center [195, 610] width 14 height 14
type input "55"
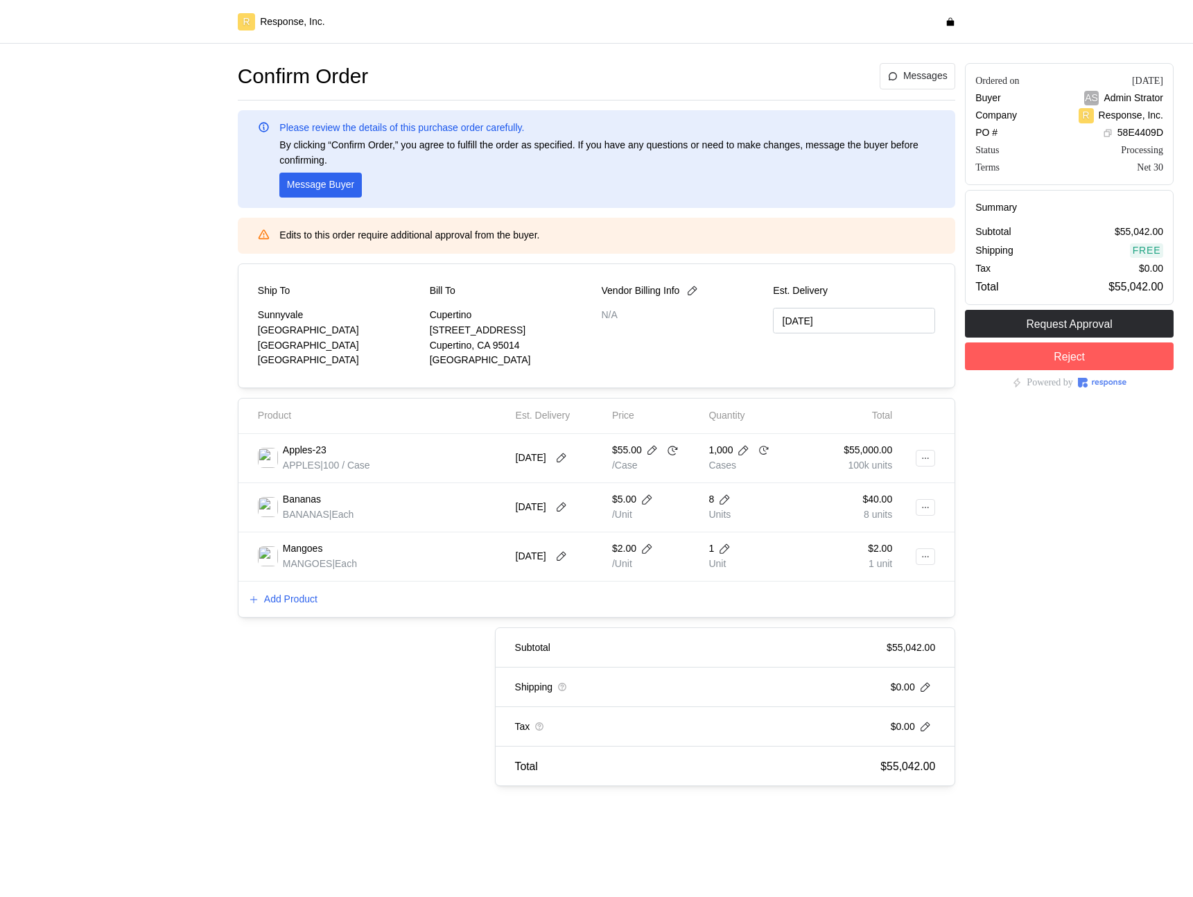
click at [947, 550] on div "Ordered on [DATE] Buyer AS Admin Strator Company R Response, Inc. PO # 58E4409D…" at bounding box center [1069, 424] width 218 height 733
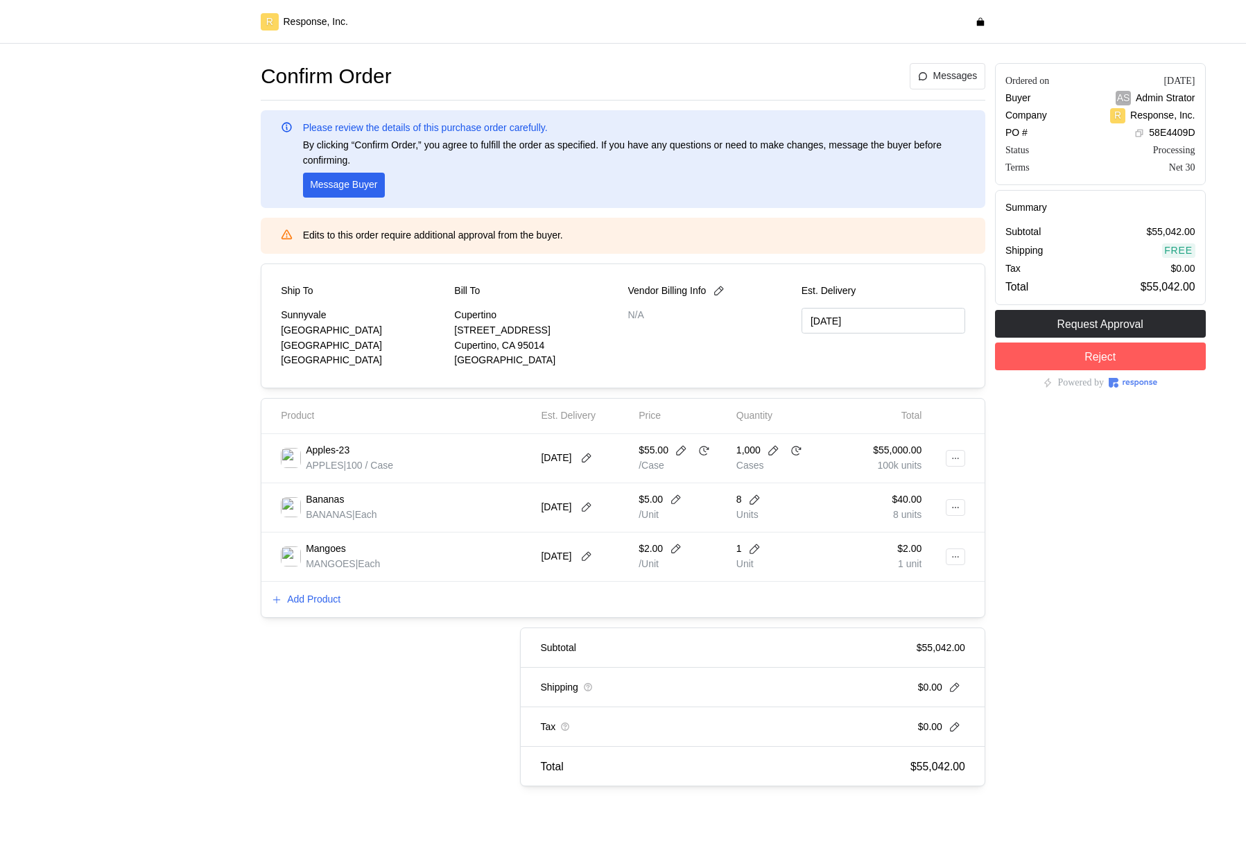
click at [777, 561] on div "1 Unit" at bounding box center [780, 556] width 88 height 29
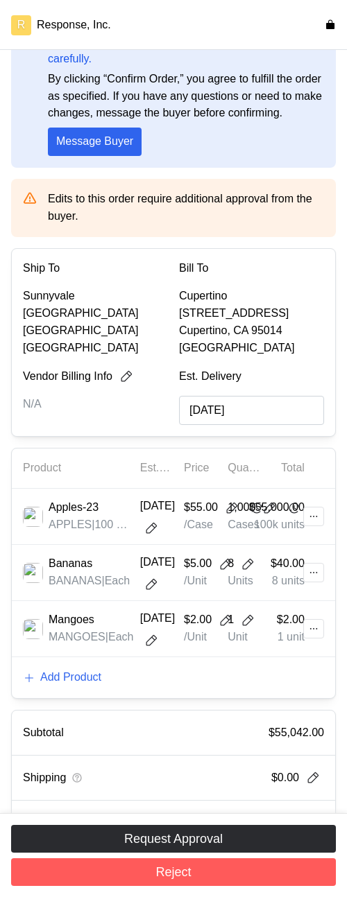
scroll to position [189, 0]
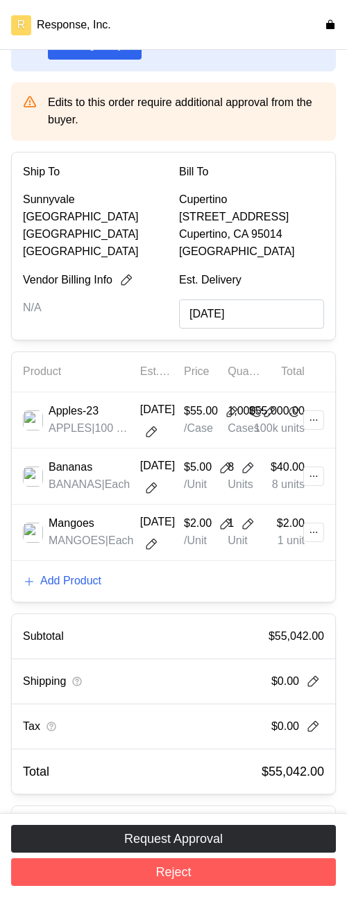
click at [155, 629] on div "Confirm Order Messages Please review the details of this purchase order careful…" at bounding box center [173, 333] width 325 height 923
click at [224, 475] on icon at bounding box center [225, 468] width 14 height 14
type input "55"
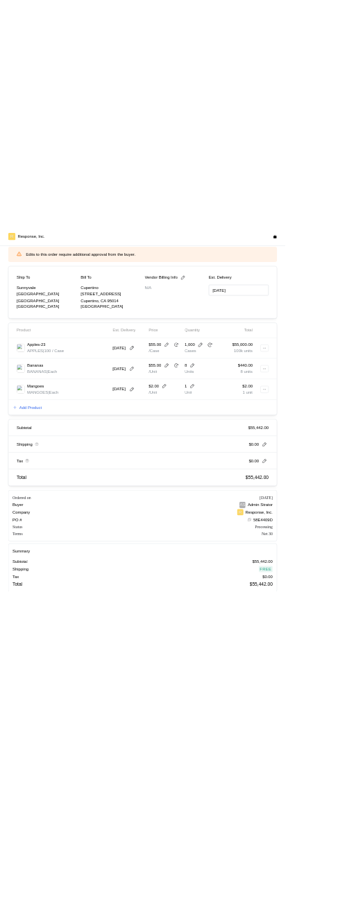
scroll to position [0, 0]
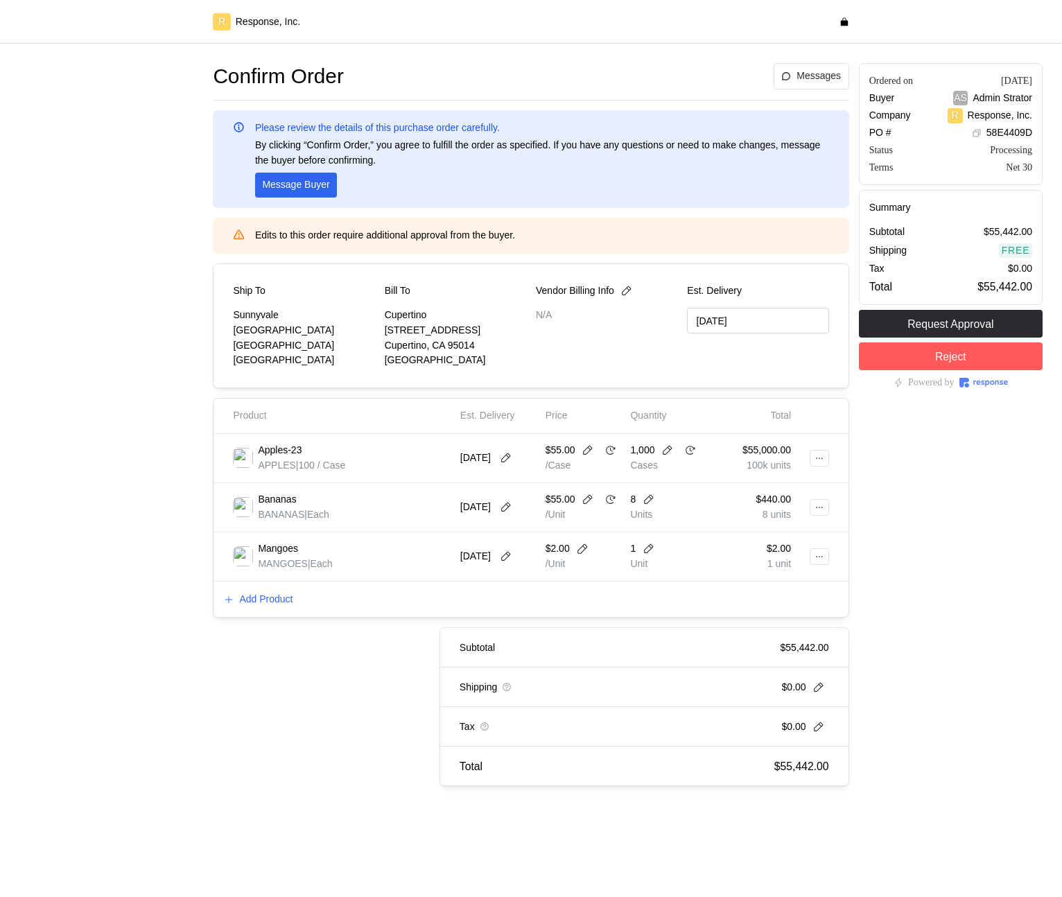
click at [120, 358] on div at bounding box center [111, 424] width 193 height 733
